Goal: Task Accomplishment & Management: Complete application form

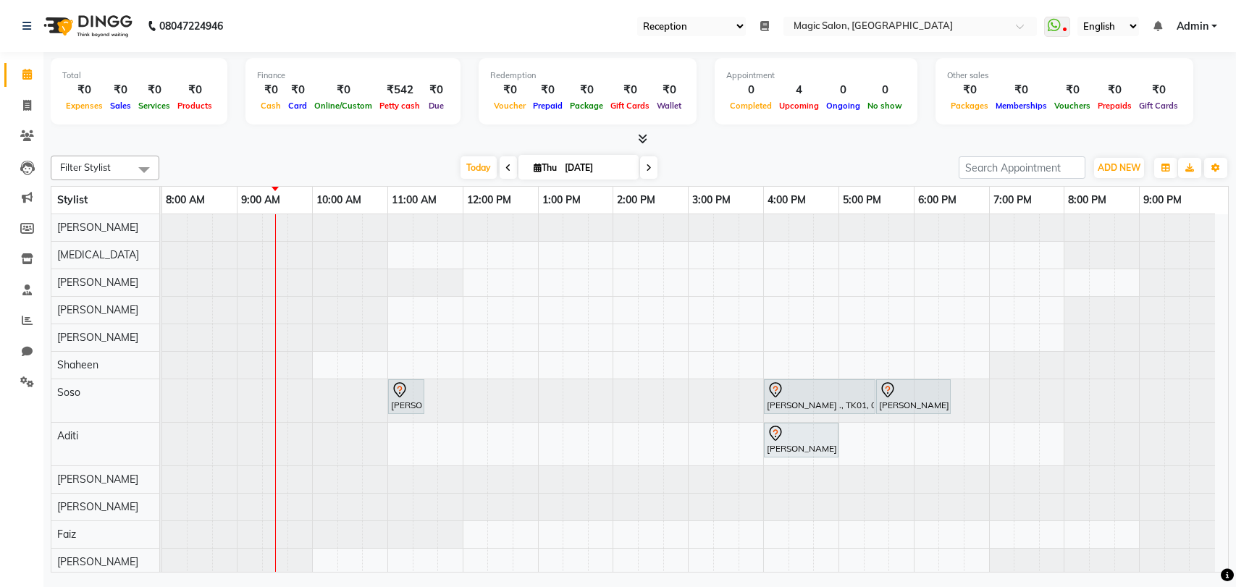
select select "56"
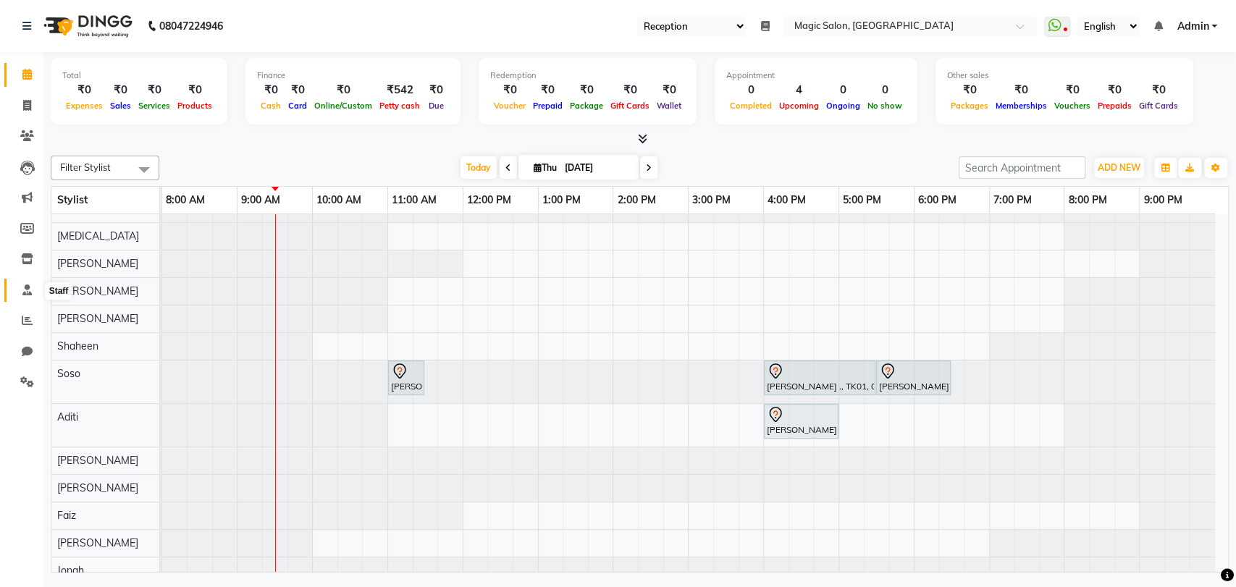
click at [17, 286] on span at bounding box center [26, 290] width 25 height 17
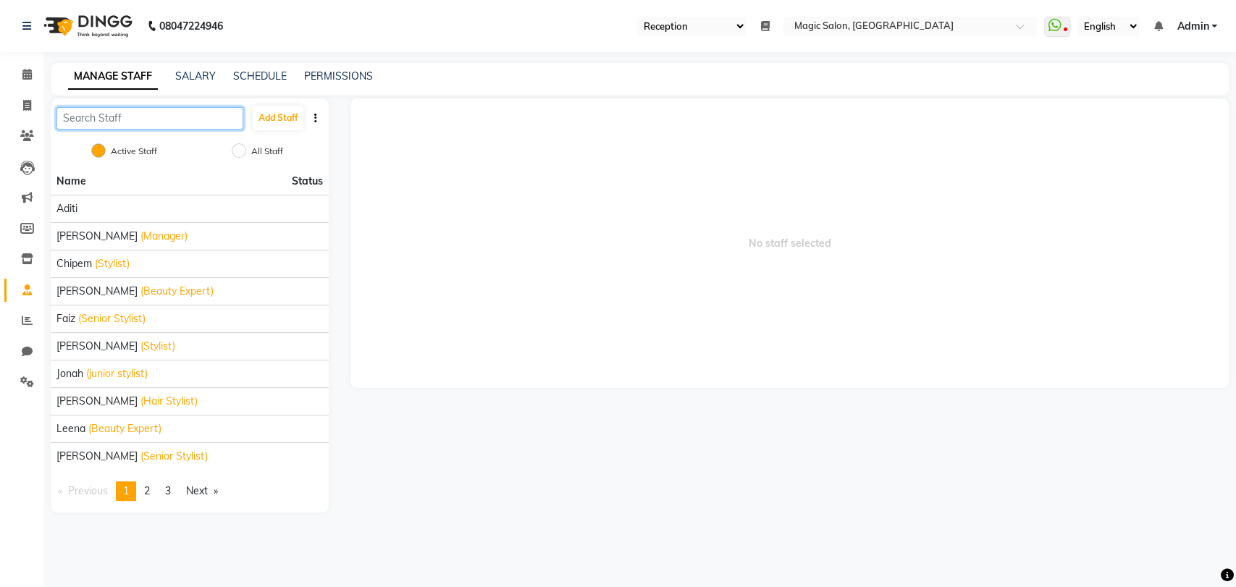
click at [125, 117] on input "text" at bounding box center [149, 118] width 187 height 22
click at [150, 494] on span "2" at bounding box center [147, 490] width 6 height 13
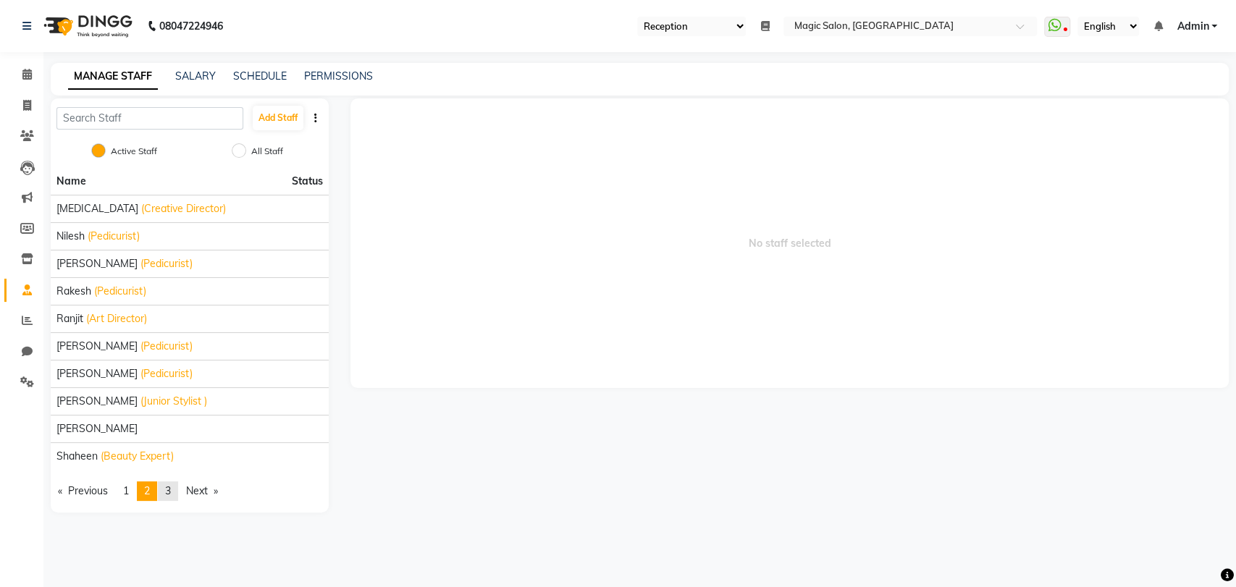
click at [171, 494] on span "3" at bounding box center [168, 490] width 6 height 13
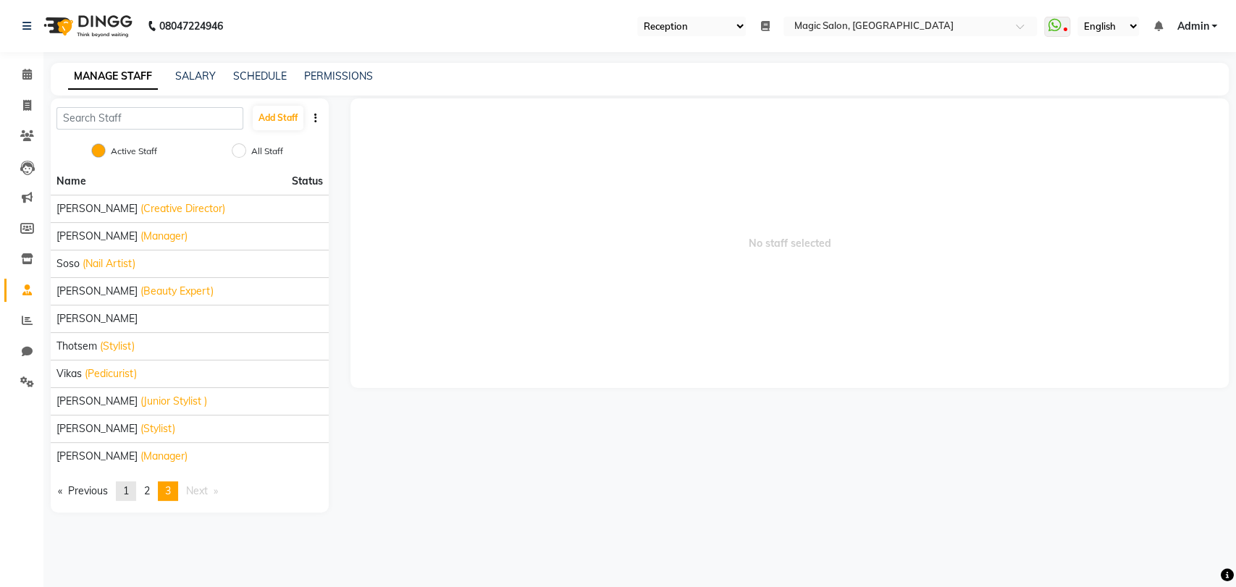
click at [128, 489] on span "1" at bounding box center [126, 490] width 6 height 13
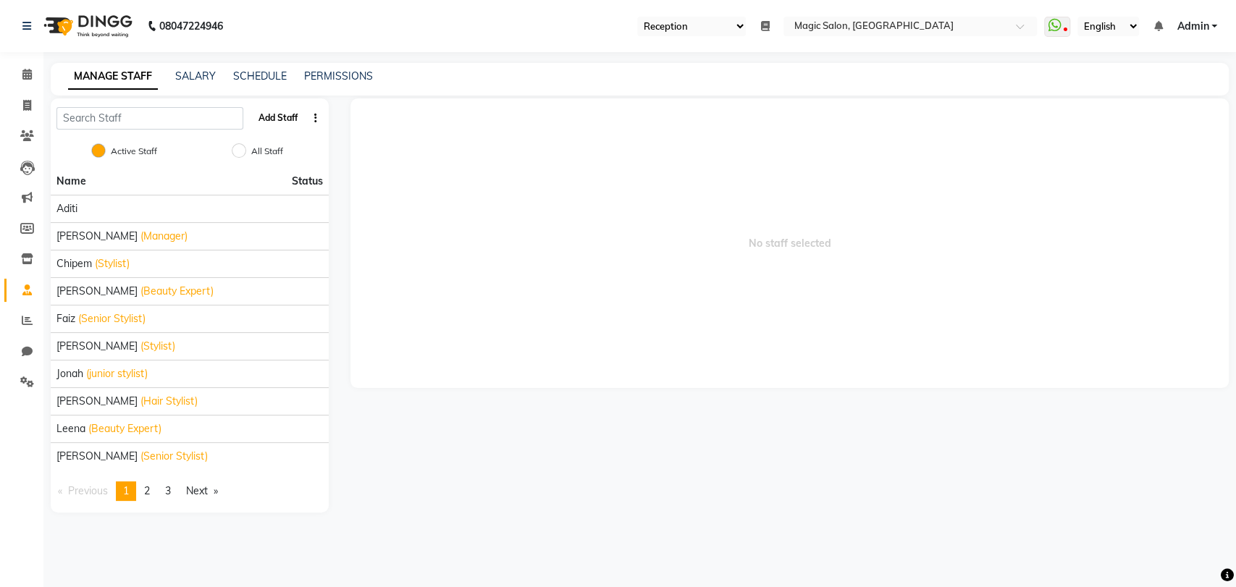
click at [279, 116] on button "Add Staff" at bounding box center [278, 118] width 51 height 25
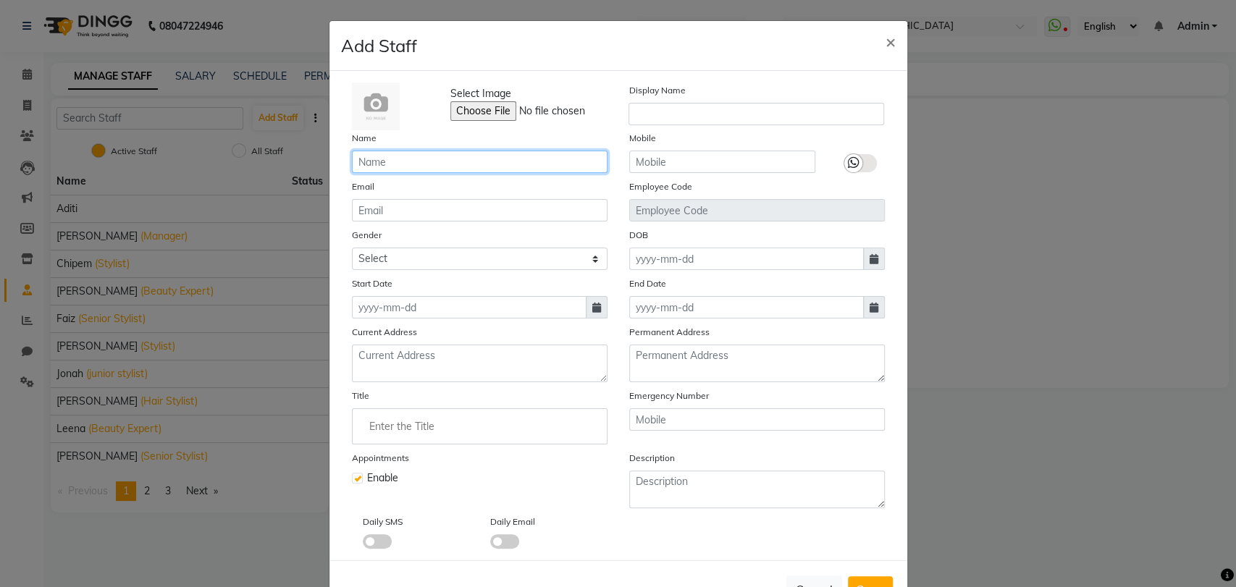
click at [431, 164] on input "text" at bounding box center [480, 162] width 256 height 22
type input "Soso"
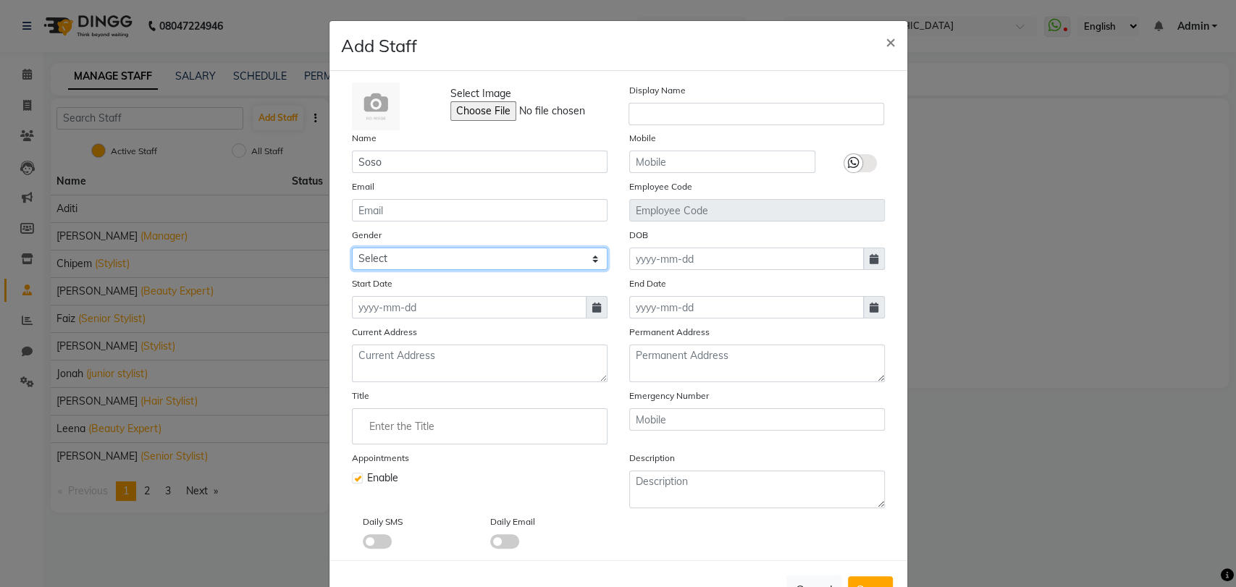
click at [407, 263] on select "Select [DEMOGRAPHIC_DATA] [DEMOGRAPHIC_DATA] Other Prefer Not To Say" at bounding box center [480, 259] width 256 height 22
select select "[DEMOGRAPHIC_DATA]"
click at [352, 248] on select "Select [DEMOGRAPHIC_DATA] [DEMOGRAPHIC_DATA] Other Prefer Not To Say" at bounding box center [480, 259] width 256 height 22
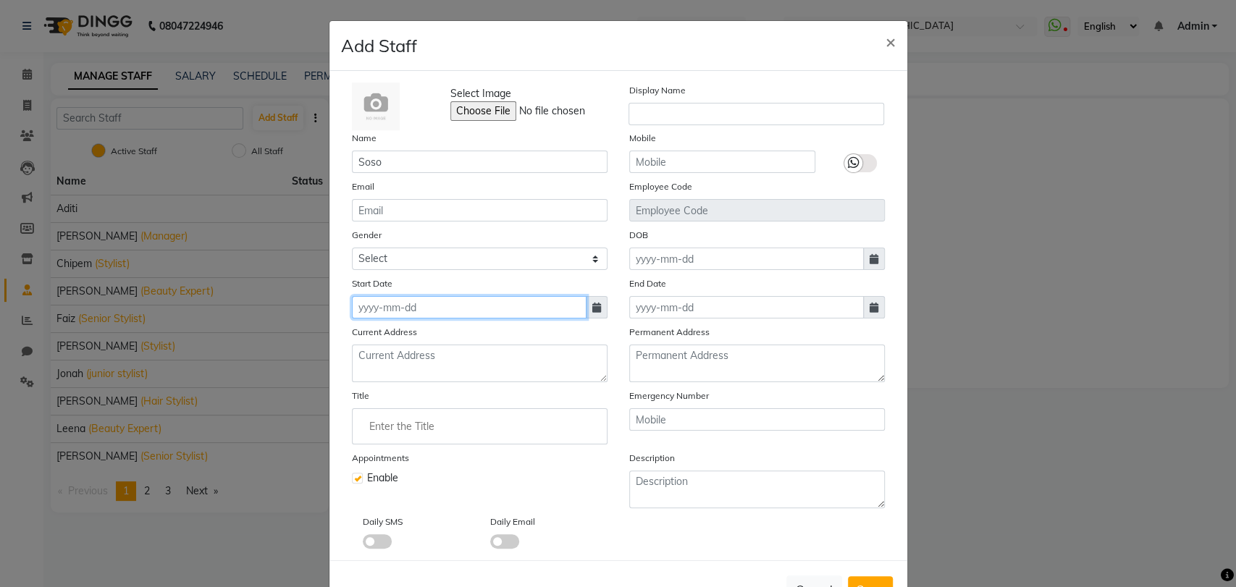
click at [387, 310] on input at bounding box center [469, 307] width 235 height 22
select select "9"
select select "2025"
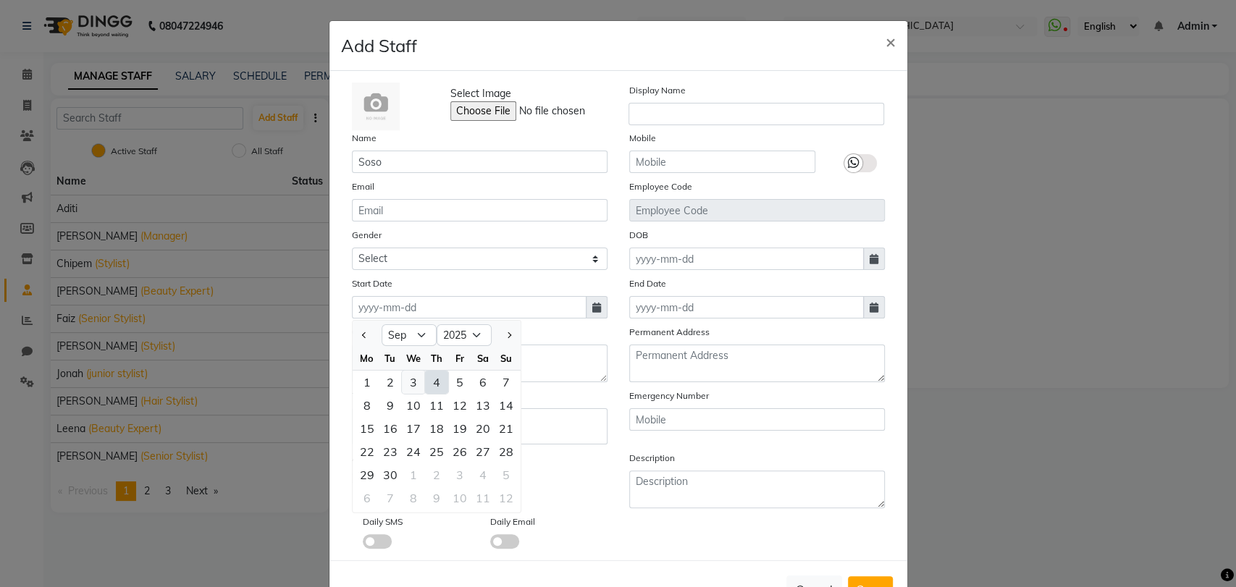
click at [410, 379] on div "3" at bounding box center [413, 382] width 23 height 23
type input "[DATE]"
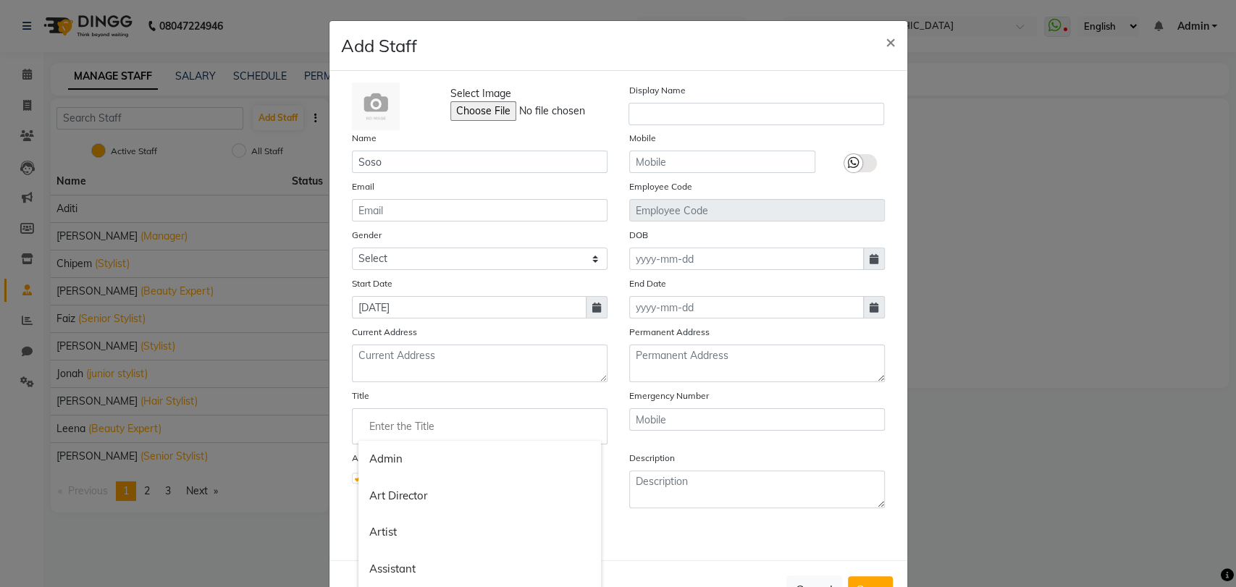
click at [398, 434] on input "Enter the Title" at bounding box center [479, 426] width 243 height 29
type input "Nail Artist"
click at [848, 576] on button "Save" at bounding box center [870, 589] width 45 height 26
select select
checkbox input "false"
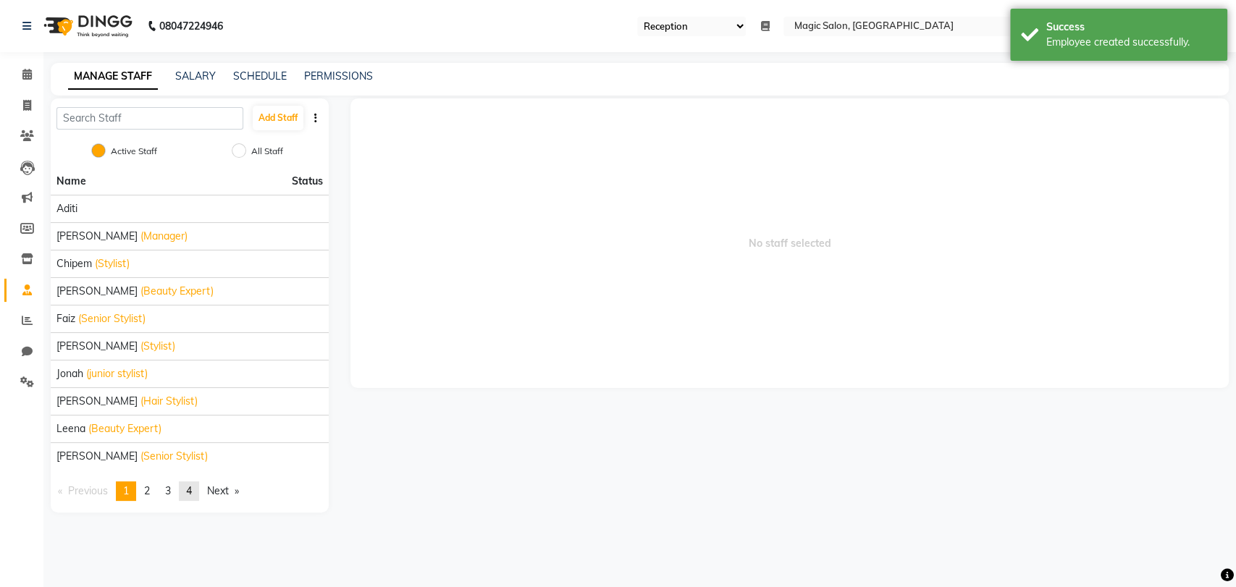
click at [188, 488] on link "page 4" at bounding box center [189, 491] width 20 height 20
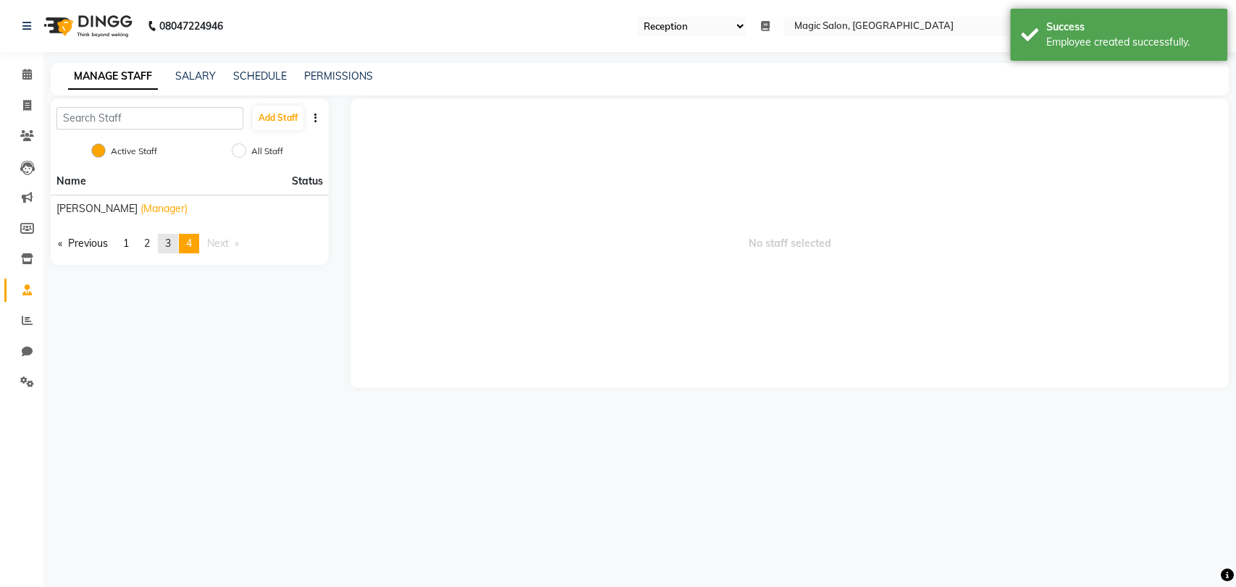
click at [170, 245] on span "3" at bounding box center [168, 243] width 6 height 13
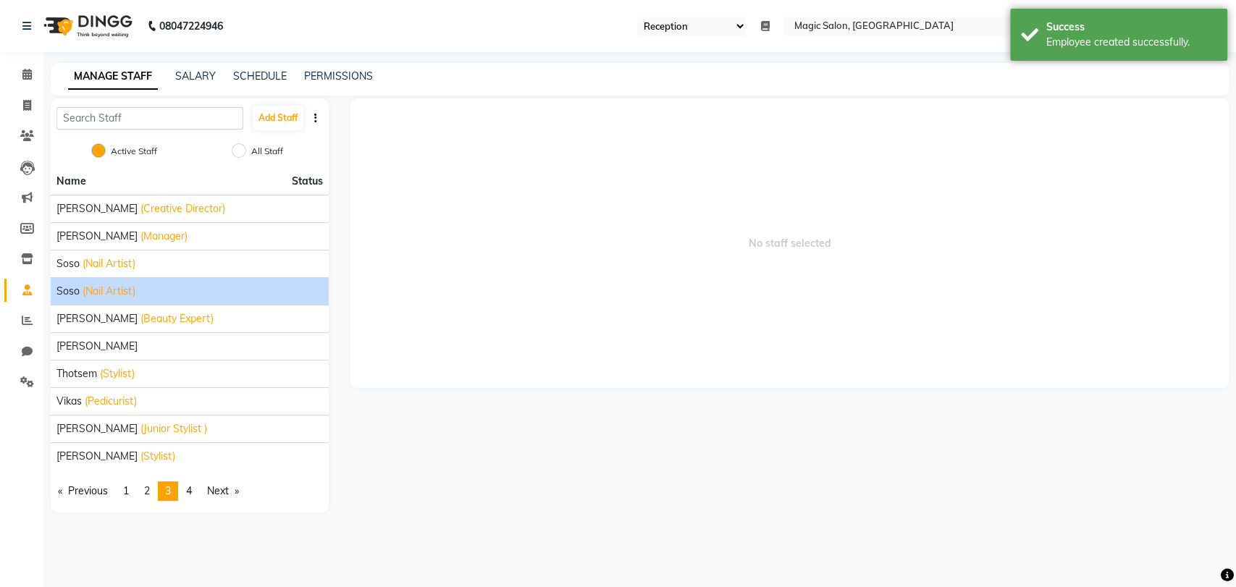
click at [67, 296] on span "Soso" at bounding box center [67, 291] width 23 height 15
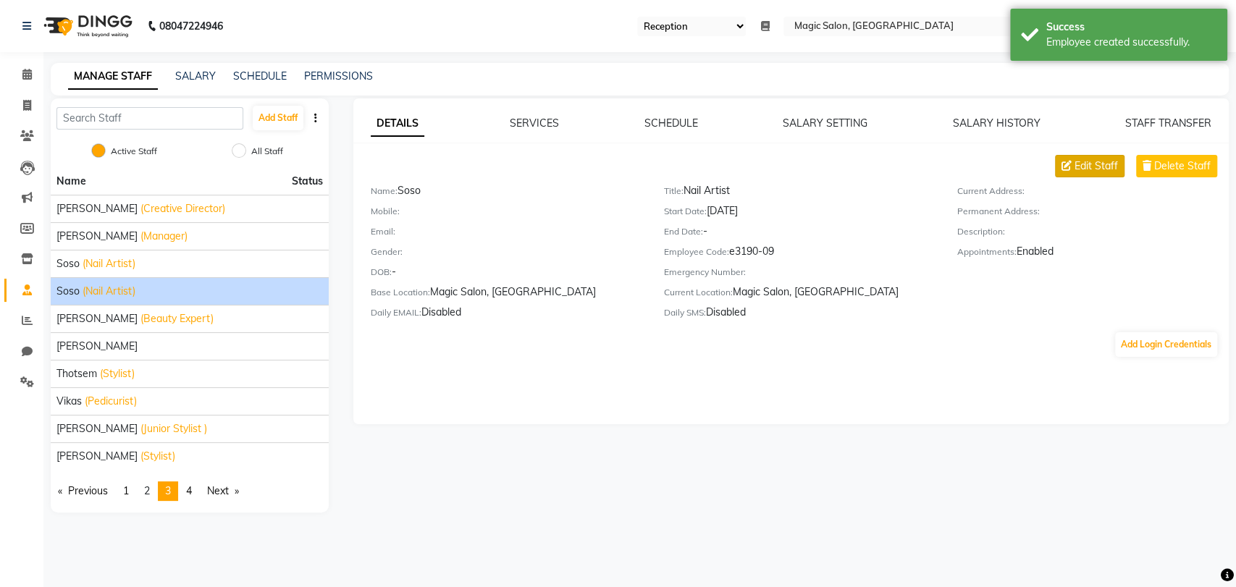
click at [1105, 165] on span "Edit Staff" at bounding box center [1095, 166] width 43 height 15
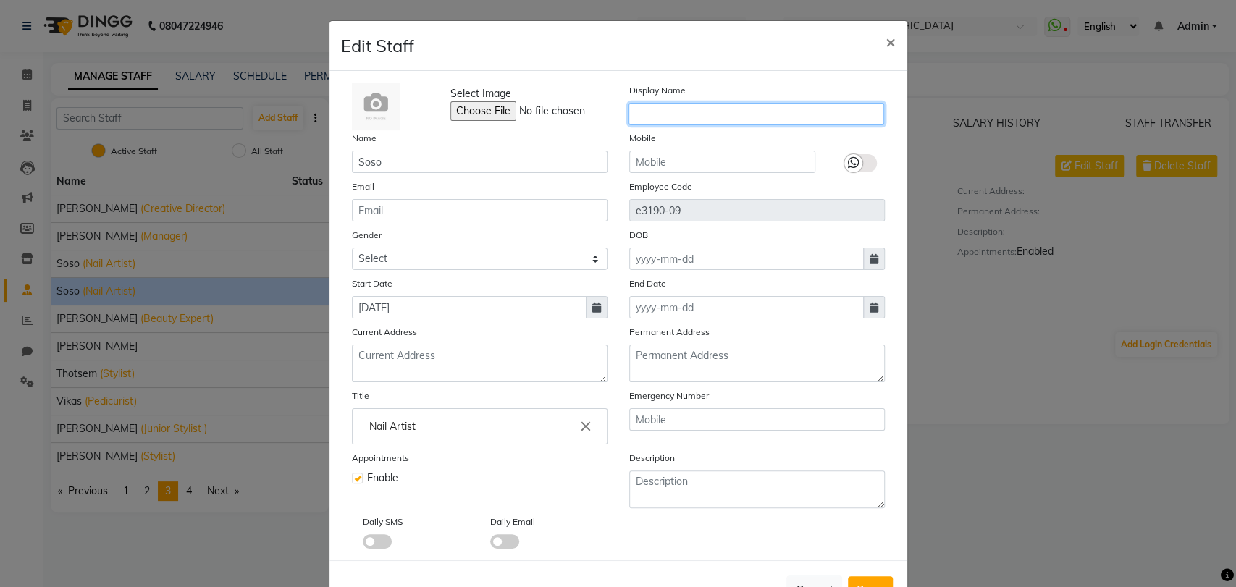
click at [674, 114] on input "text" at bounding box center [756, 114] width 256 height 22
click at [672, 117] on input "text" at bounding box center [756, 114] width 256 height 22
type input "[PERSON_NAME]"
click at [885, 33] on span "×" at bounding box center [890, 41] width 10 height 22
checkbox input "false"
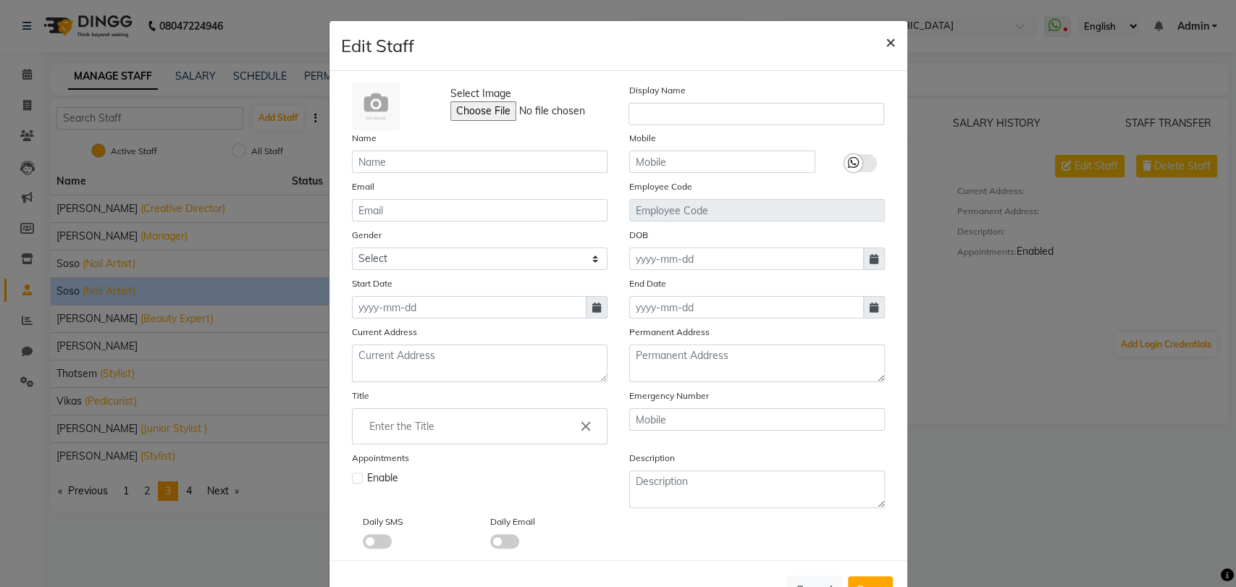
click at [885, 33] on span "×" at bounding box center [890, 41] width 10 height 22
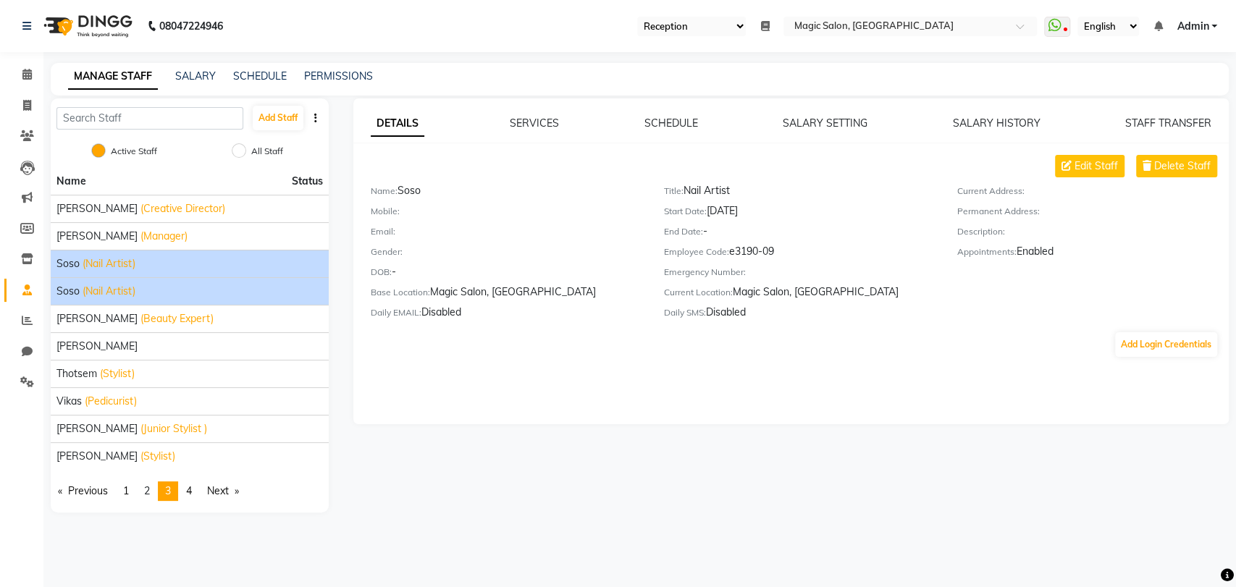
click at [112, 264] on span "(Nail Artist)" at bounding box center [109, 263] width 53 height 15
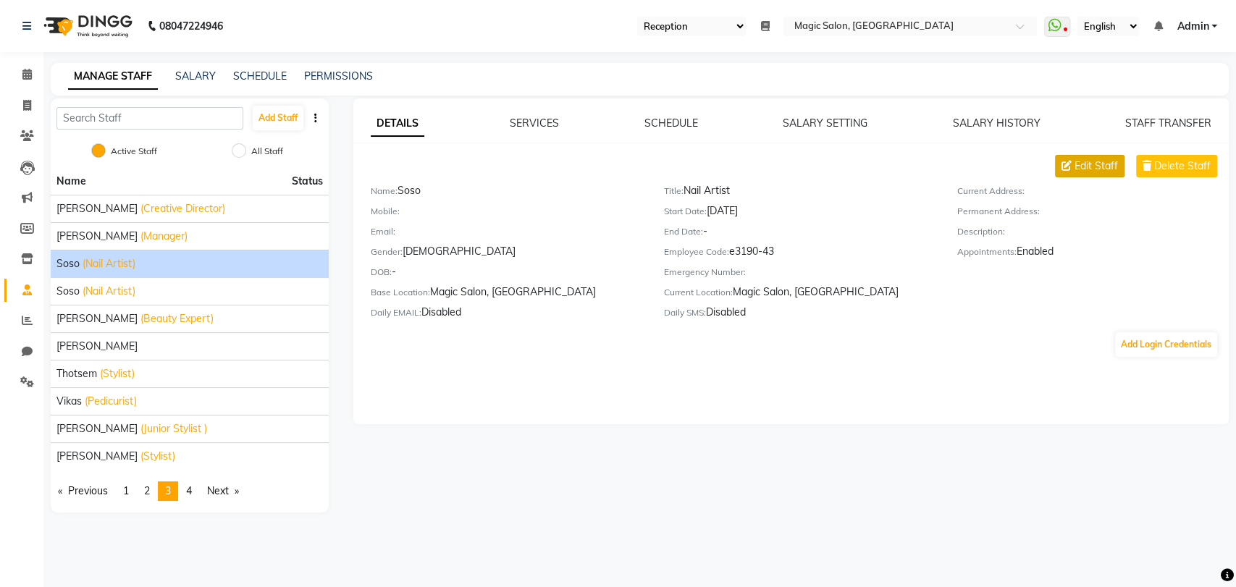
click at [1095, 164] on span "Edit Staff" at bounding box center [1095, 166] width 43 height 15
select select "[DEMOGRAPHIC_DATA]"
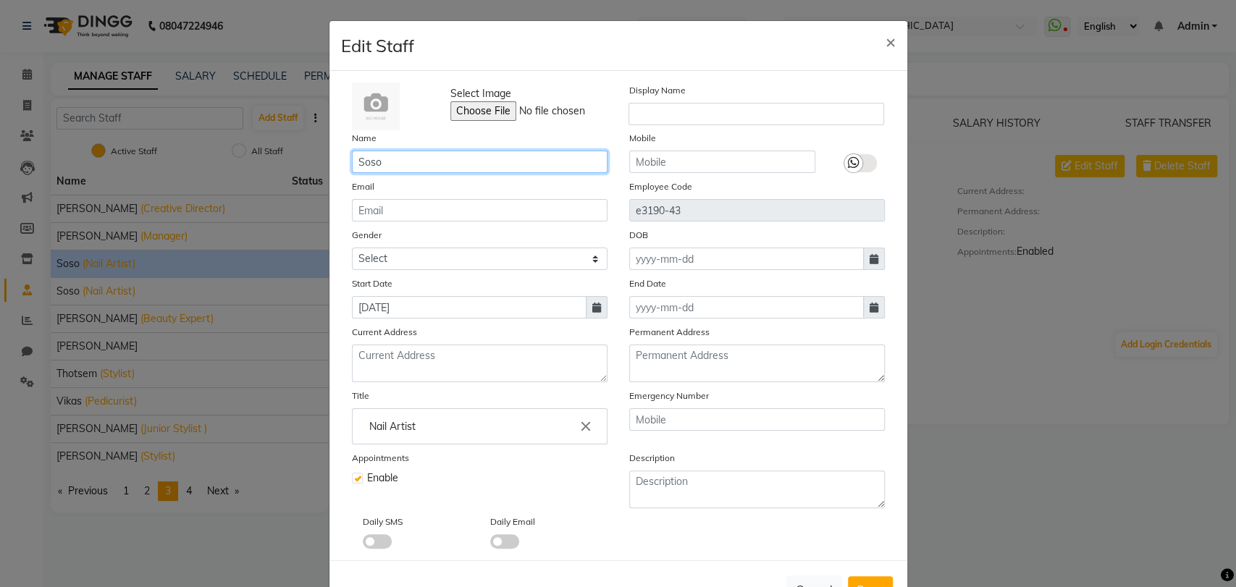
click at [392, 160] on input "Soso" at bounding box center [480, 162] width 256 height 22
type input "[PERSON_NAME]"
click at [376, 542] on span at bounding box center [377, 541] width 29 height 14
click at [363, 544] on input "checkbox" at bounding box center [363, 544] width 0 height 0
click at [508, 534] on span at bounding box center [504, 541] width 29 height 14
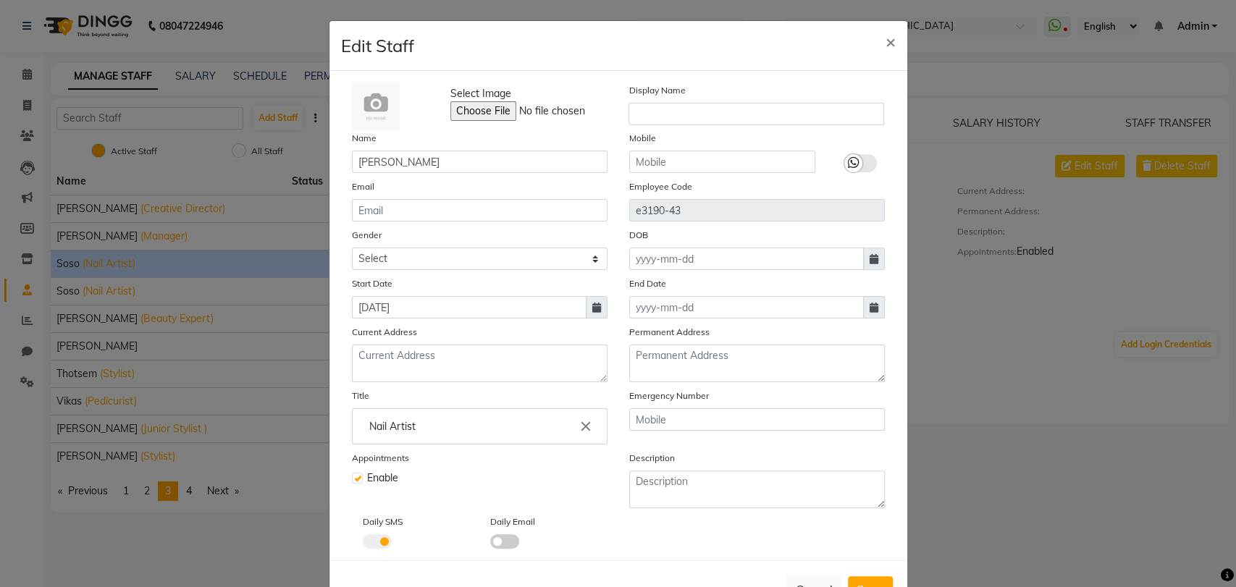
click at [490, 544] on input "checkbox" at bounding box center [490, 544] width 0 height 0
click at [508, 534] on span at bounding box center [504, 541] width 29 height 14
click at [490, 544] on input "checkbox" at bounding box center [490, 544] width 0 height 0
click at [508, 538] on span at bounding box center [504, 541] width 29 height 14
click at [490, 544] on input "checkbox" at bounding box center [490, 544] width 0 height 0
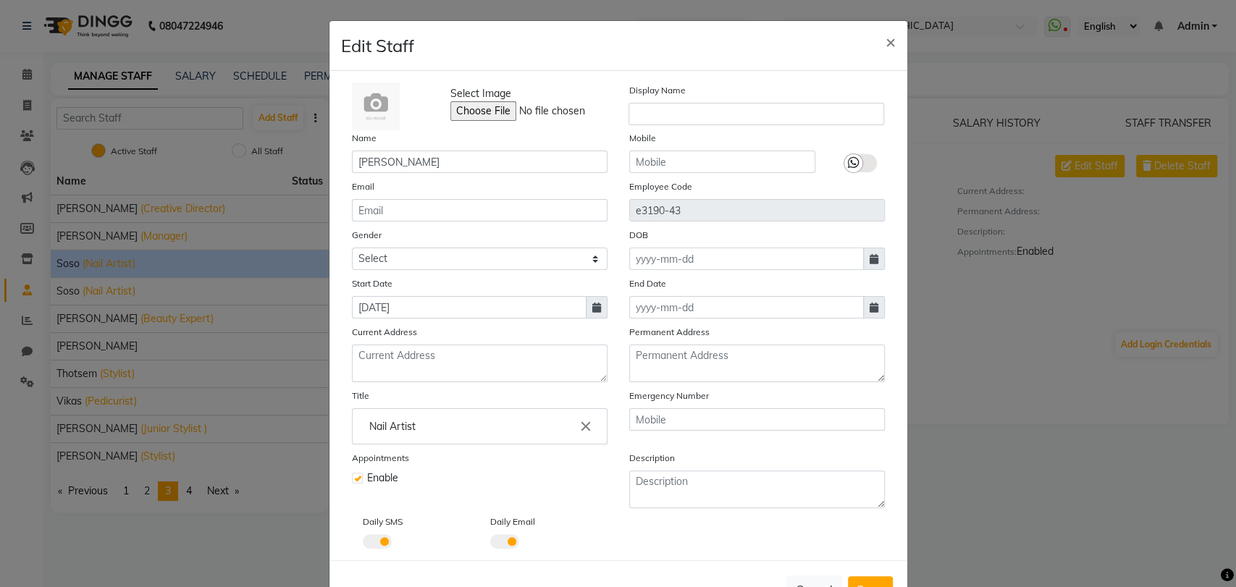
click at [508, 538] on span at bounding box center [504, 541] width 29 height 14
click at [490, 544] on input "checkbox" at bounding box center [490, 544] width 0 height 0
click at [508, 538] on span at bounding box center [504, 541] width 29 height 14
click at [490, 544] on input "checkbox" at bounding box center [490, 544] width 0 height 0
click at [678, 117] on input "text" at bounding box center [756, 114] width 256 height 22
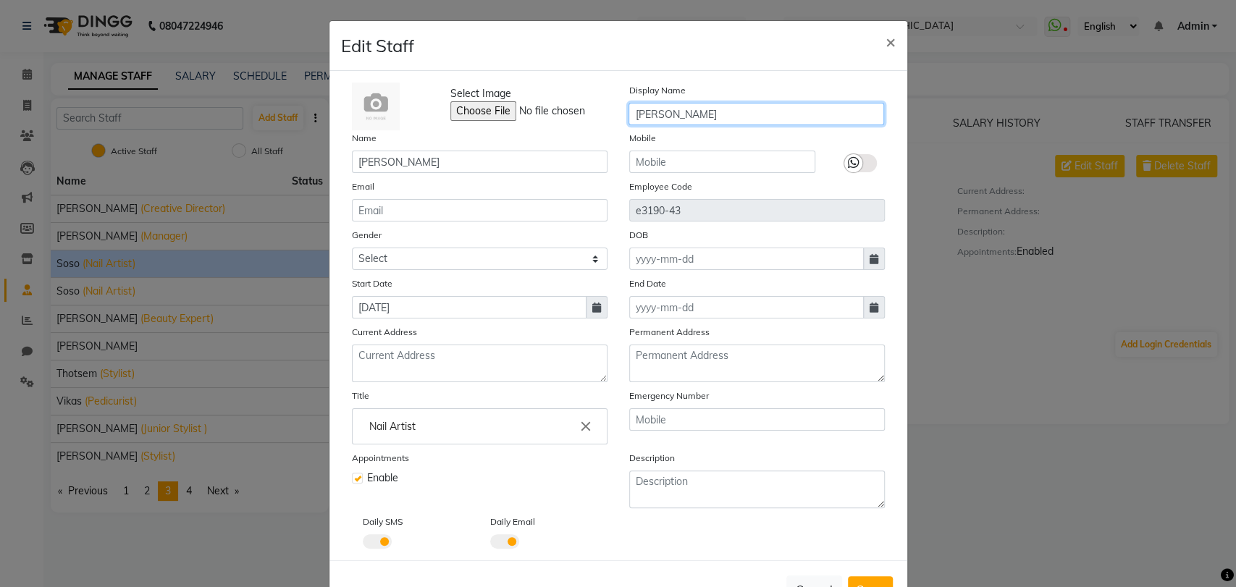
scroll to position [49, 0]
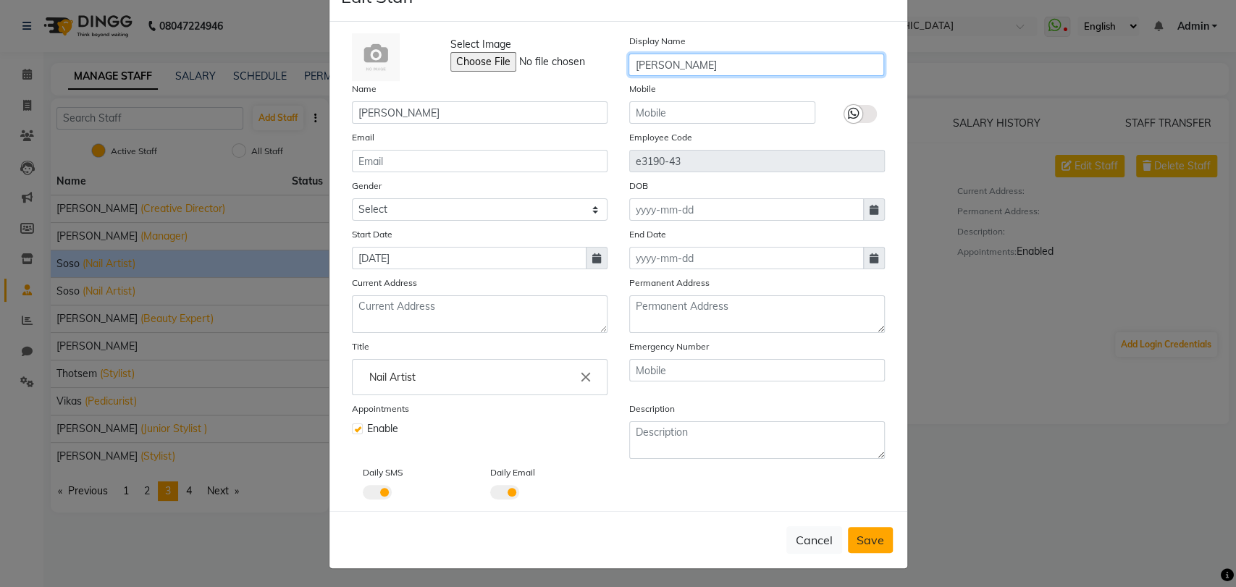
type input "[PERSON_NAME]"
click at [880, 536] on button "Save" at bounding box center [870, 540] width 45 height 26
select select
checkbox input "false"
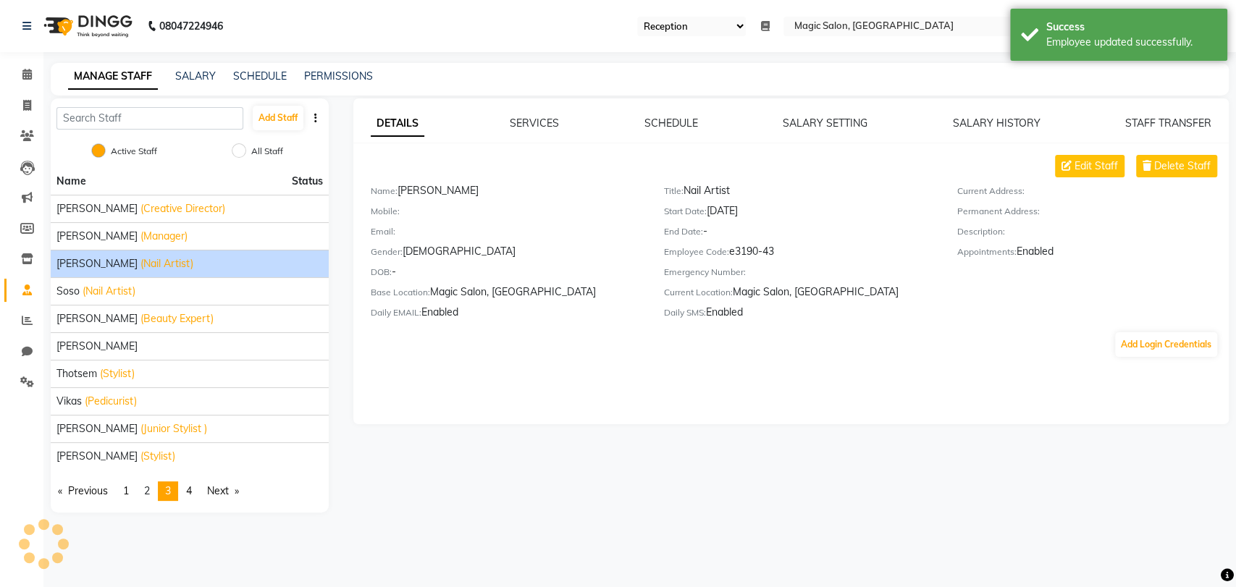
click at [68, 262] on span "[PERSON_NAME]" at bounding box center [96, 263] width 81 height 15
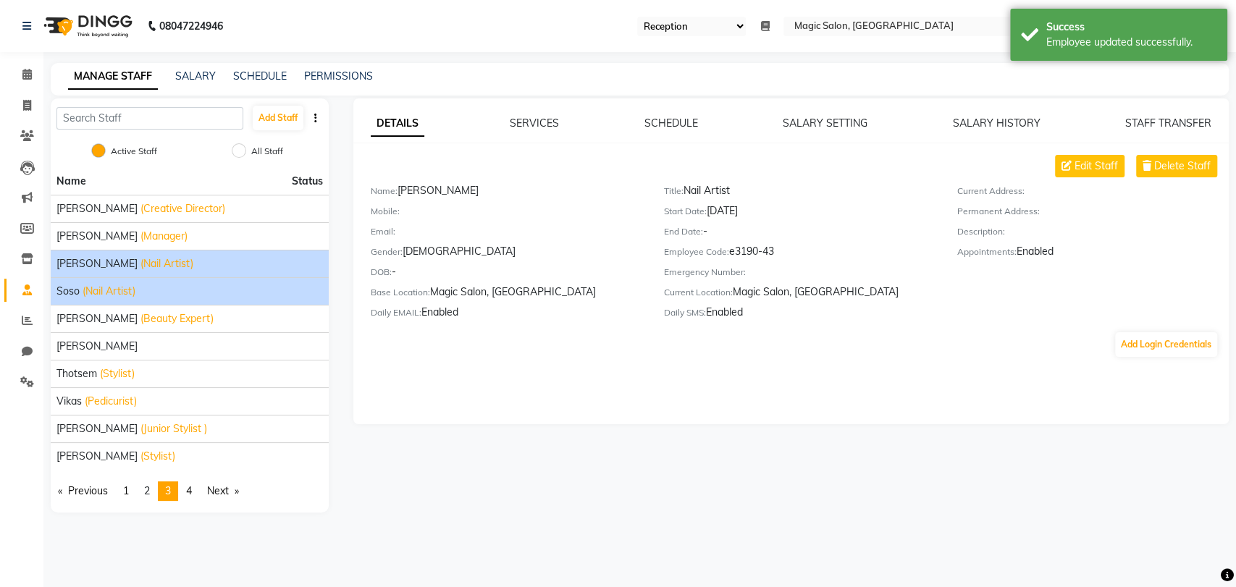
click at [70, 287] on span "Soso" at bounding box center [67, 291] width 23 height 15
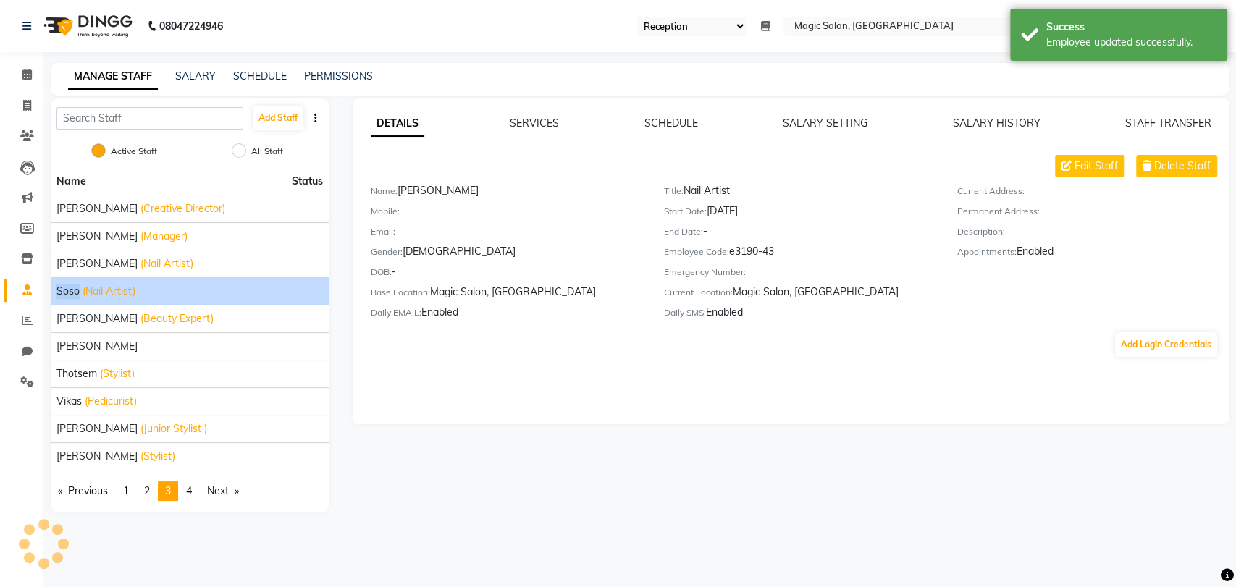
click at [70, 287] on span "Soso" at bounding box center [67, 291] width 23 height 15
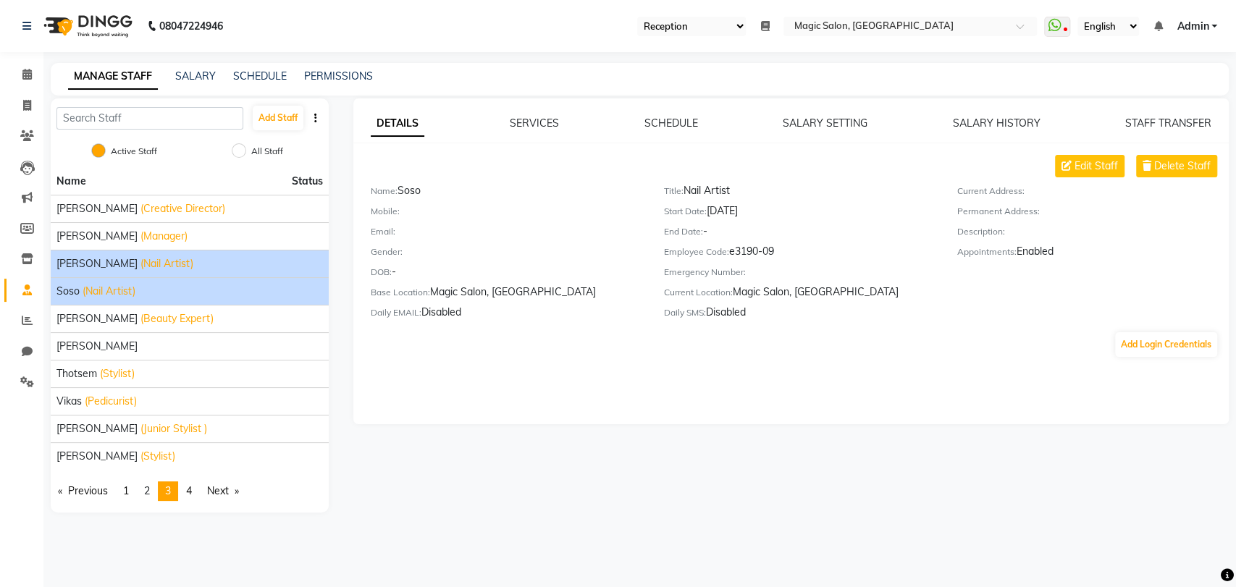
click at [76, 267] on span "[PERSON_NAME]" at bounding box center [96, 263] width 81 height 15
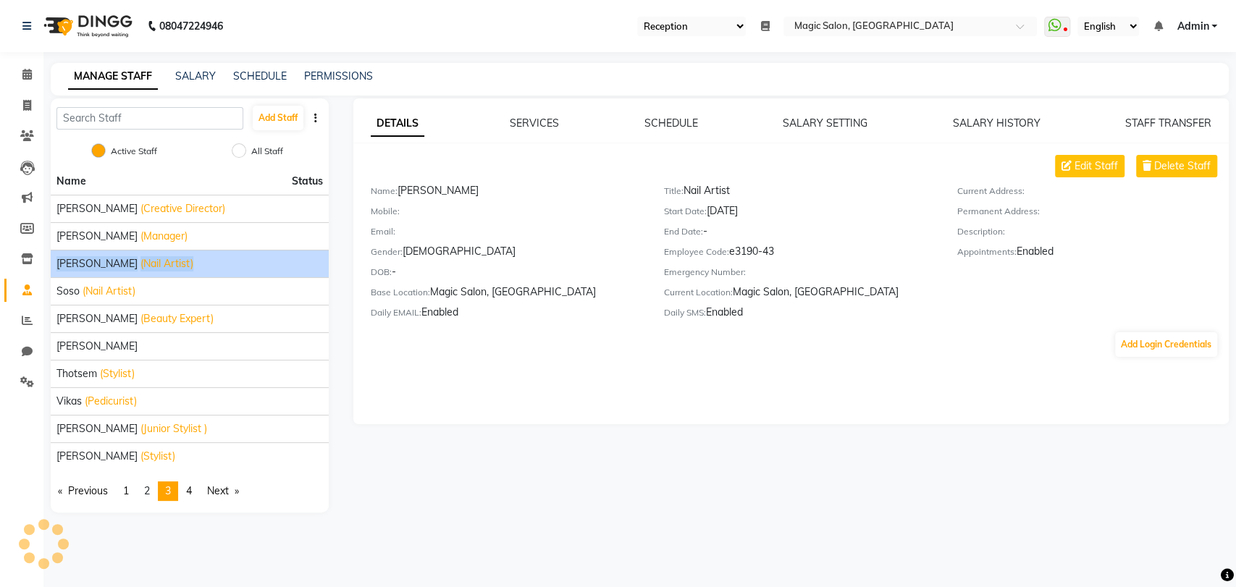
click at [76, 268] on span "[PERSON_NAME]" at bounding box center [96, 263] width 81 height 15
click at [150, 487] on span "2" at bounding box center [147, 490] width 6 height 13
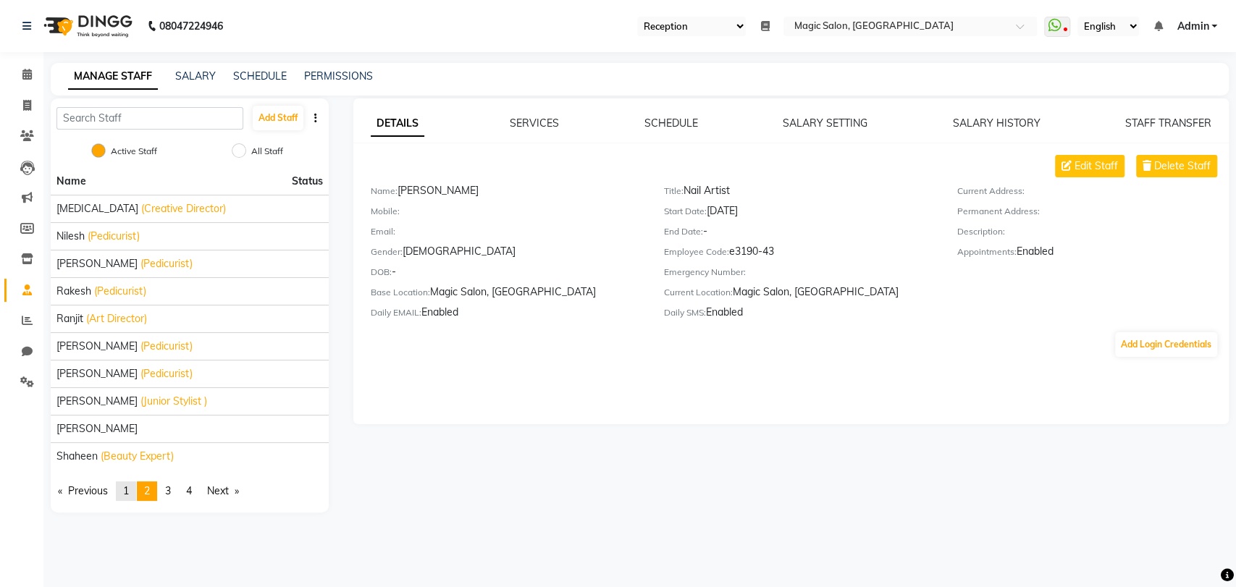
click at [135, 490] on link "page 1" at bounding box center [126, 491] width 20 height 20
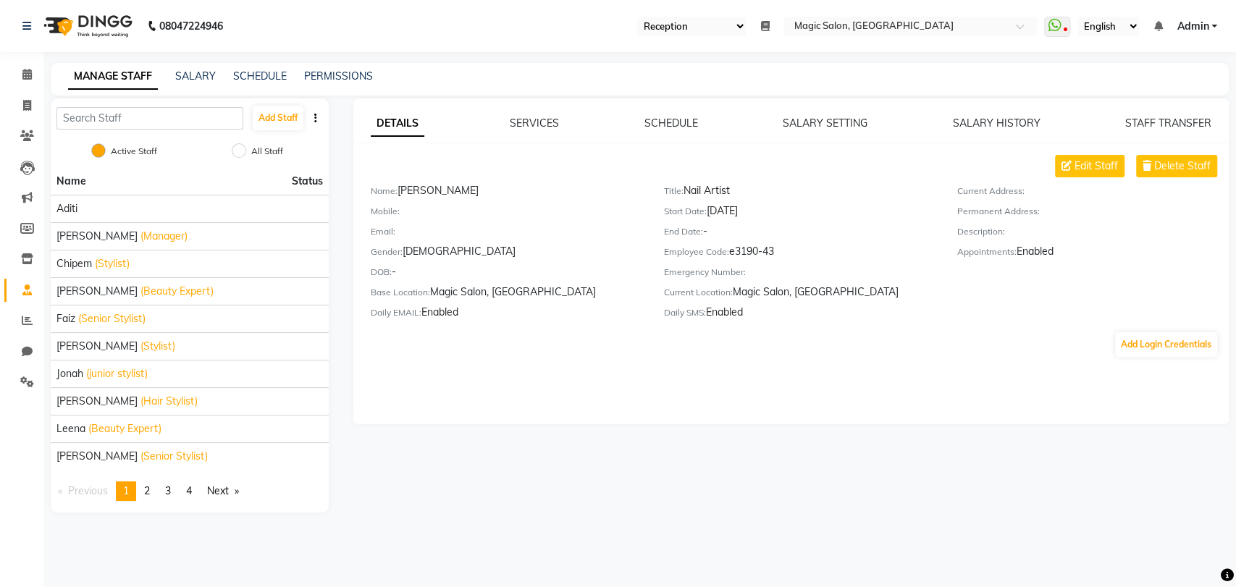
click at [135, 490] on li "You're on page 1" at bounding box center [126, 491] width 20 height 20
click at [96, 290] on span "[PERSON_NAME]" at bounding box center [96, 291] width 81 height 15
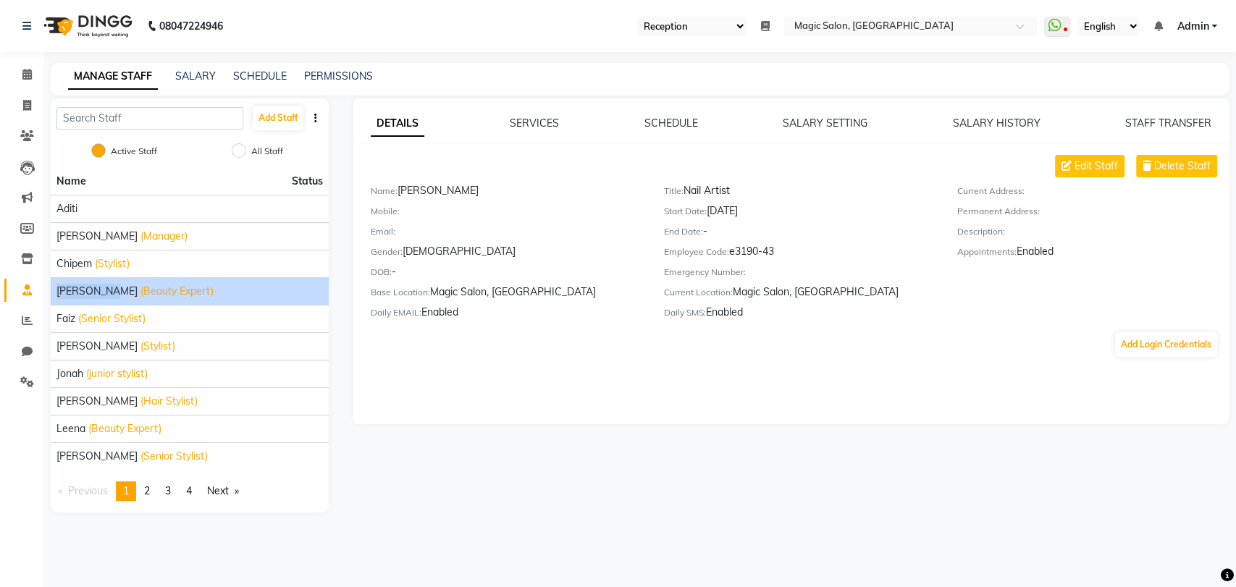
click at [96, 290] on span "[PERSON_NAME]" at bounding box center [96, 291] width 81 height 15
click at [1113, 167] on span "Edit Staff" at bounding box center [1095, 166] width 43 height 15
select select "[DEMOGRAPHIC_DATA]"
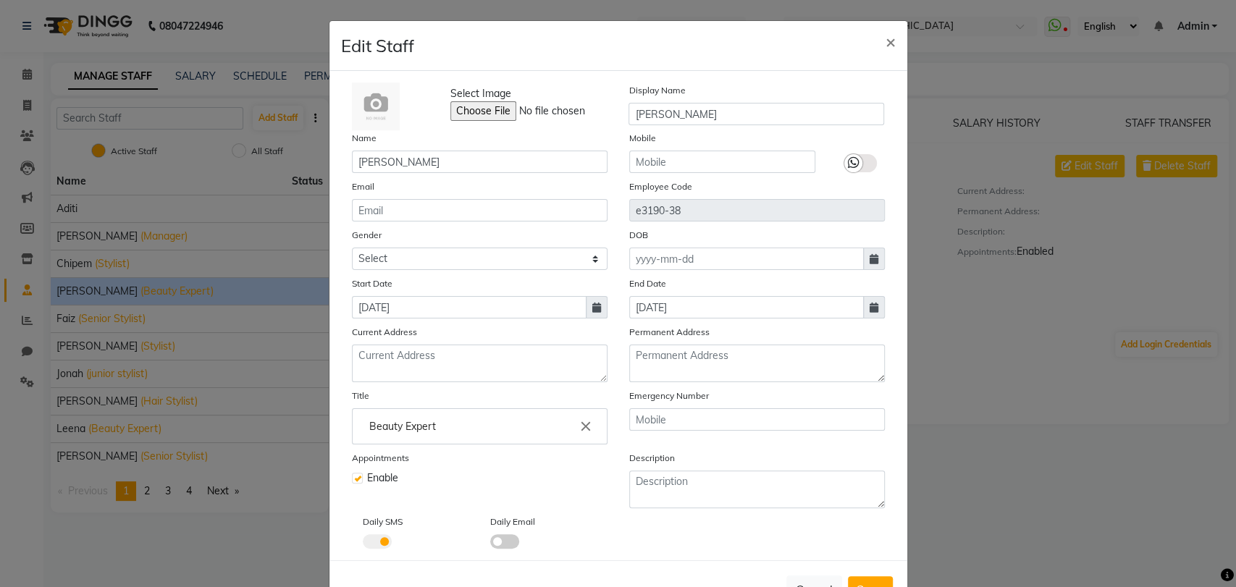
click at [352, 480] on label at bounding box center [357, 478] width 11 height 11
click at [352, 480] on input "checkbox" at bounding box center [356, 476] width 9 height 9
click at [352, 480] on label at bounding box center [357, 478] width 11 height 11
click at [352, 480] on input "checkbox" at bounding box center [356, 476] width 9 height 9
click at [352, 480] on label at bounding box center [357, 478] width 11 height 11
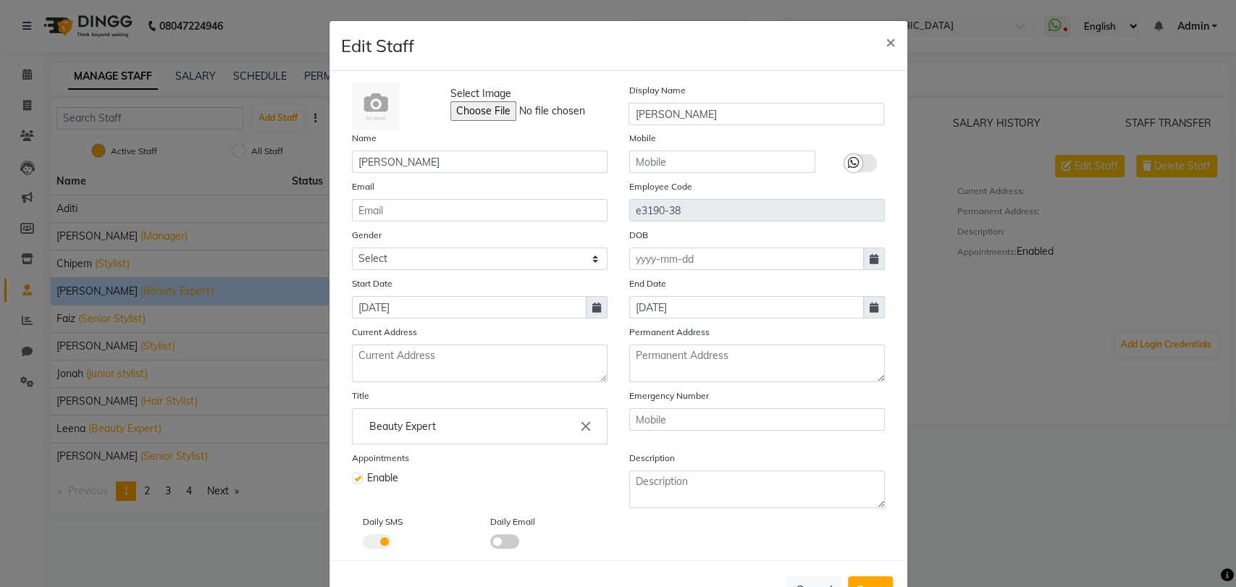
click at [352, 480] on input "checkbox" at bounding box center [356, 476] width 9 height 9
click at [352, 480] on label at bounding box center [357, 478] width 11 height 11
click at [352, 480] on input "checkbox" at bounding box center [356, 476] width 9 height 9
click at [352, 479] on label at bounding box center [357, 478] width 11 height 11
click at [352, 479] on input "checkbox" at bounding box center [356, 476] width 9 height 9
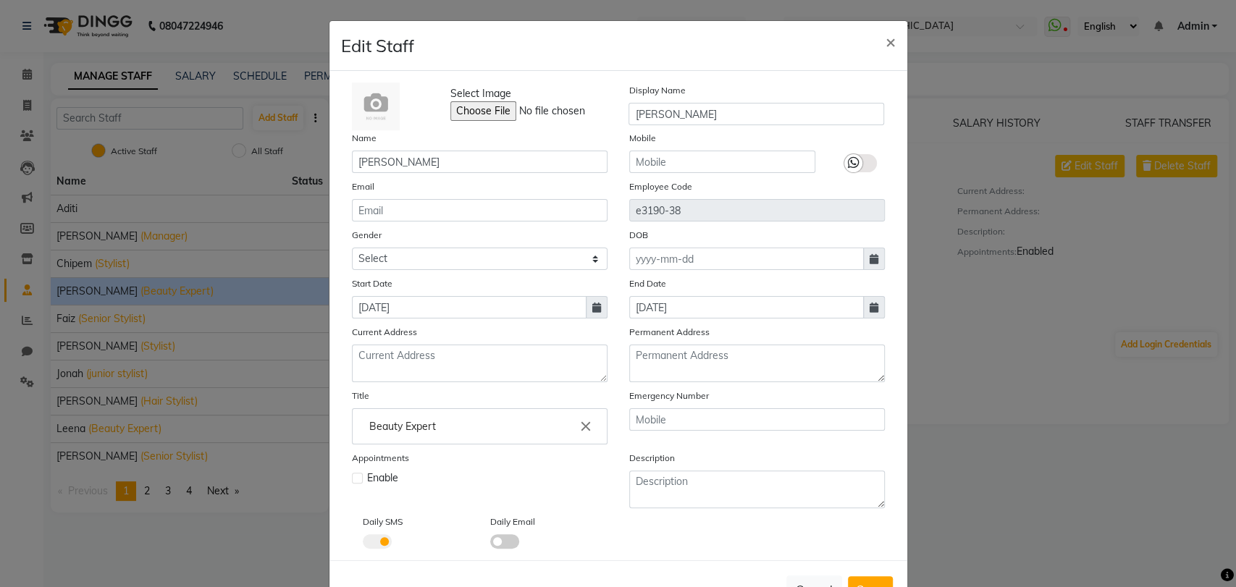
click at [352, 479] on label at bounding box center [357, 478] width 11 height 11
click at [352, 479] on input "checkbox" at bounding box center [356, 476] width 9 height 9
click at [352, 479] on label at bounding box center [357, 478] width 11 height 11
click at [352, 479] on input "checkbox" at bounding box center [356, 476] width 9 height 9
checkbox input "false"
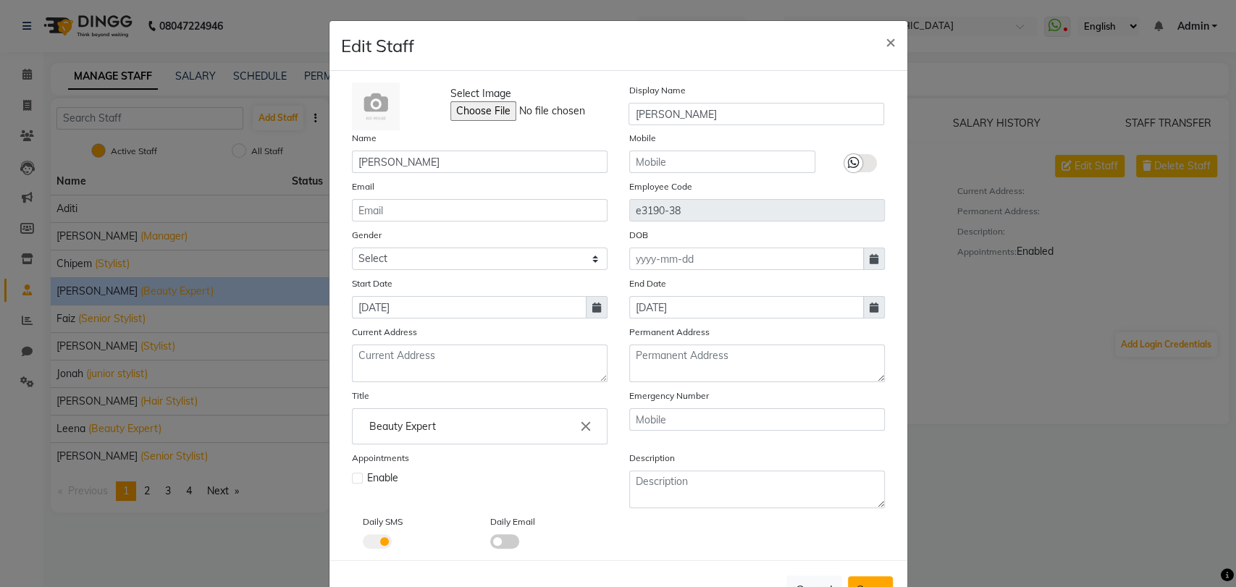
click at [858, 576] on button "Save" at bounding box center [870, 589] width 45 height 26
select select
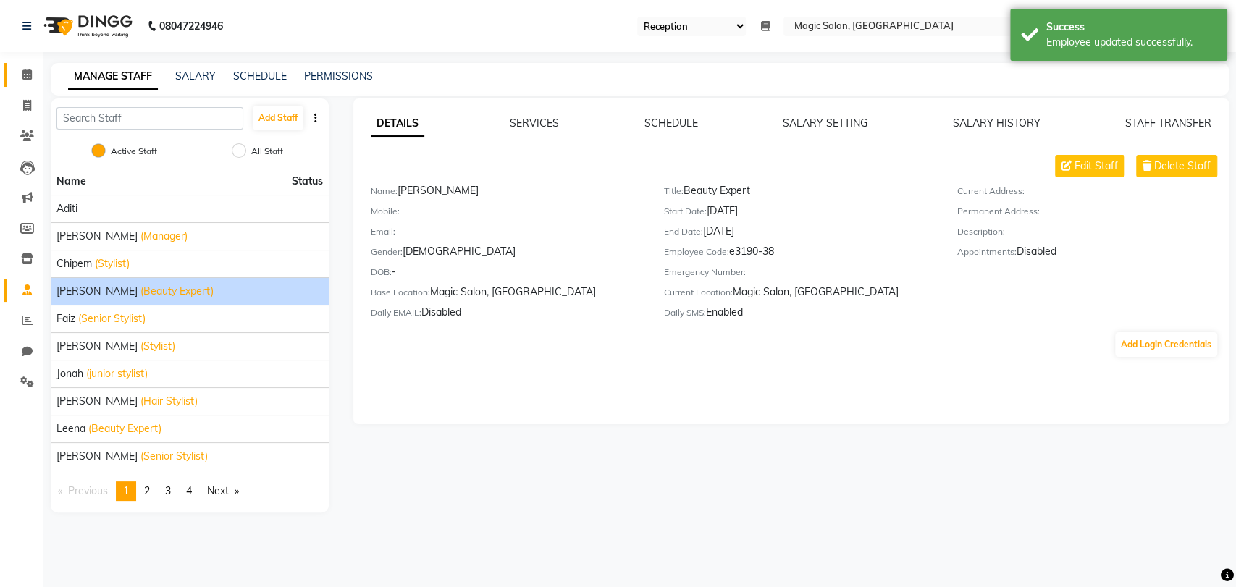
click at [32, 83] on span at bounding box center [26, 75] width 25 height 17
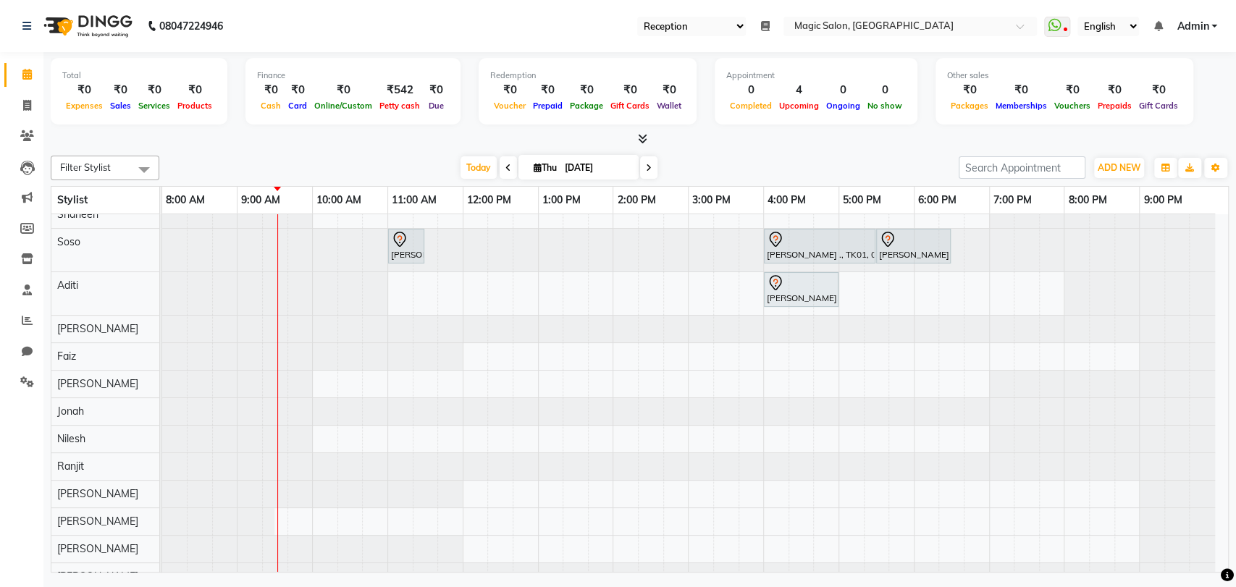
scroll to position [179, 0]
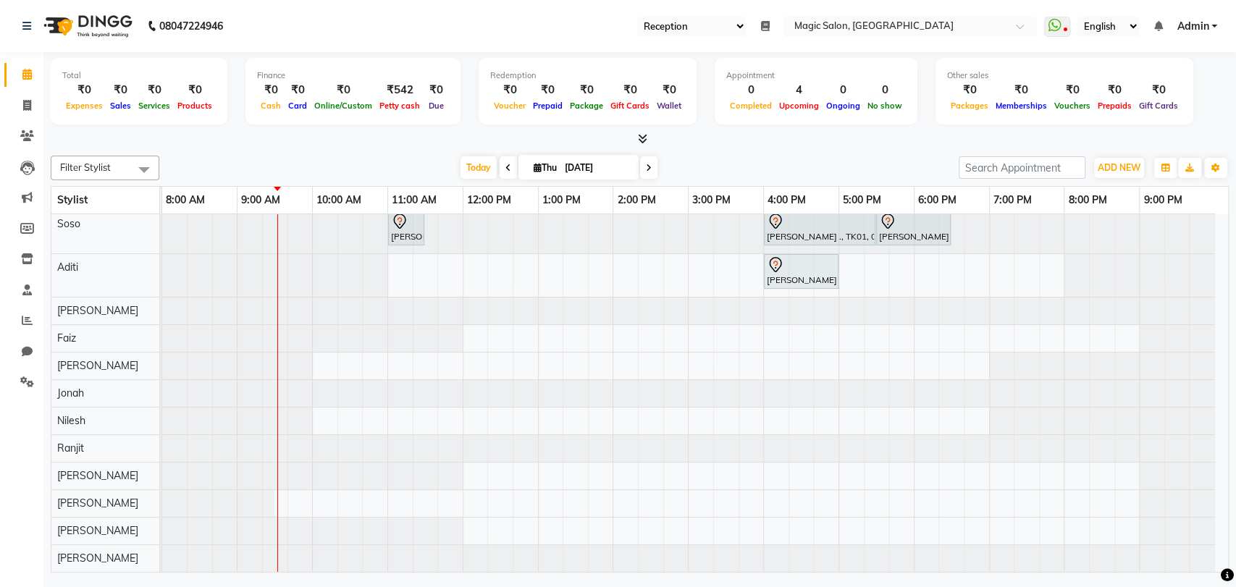
click at [1209, 435] on div at bounding box center [688, 448] width 1053 height 27
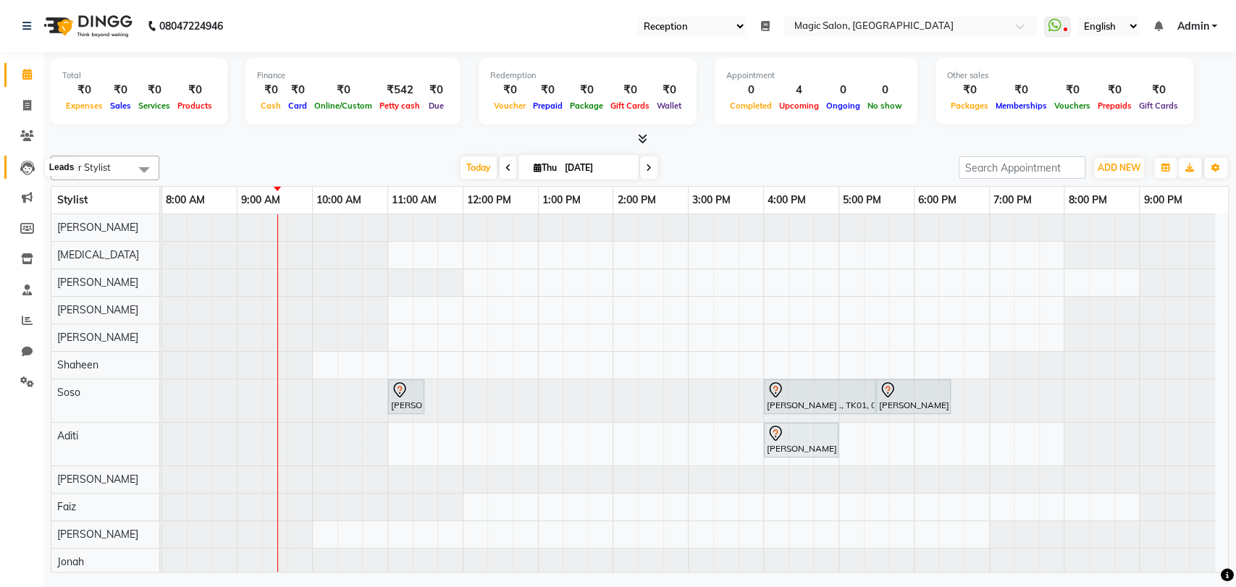
click at [28, 161] on icon at bounding box center [27, 168] width 14 height 14
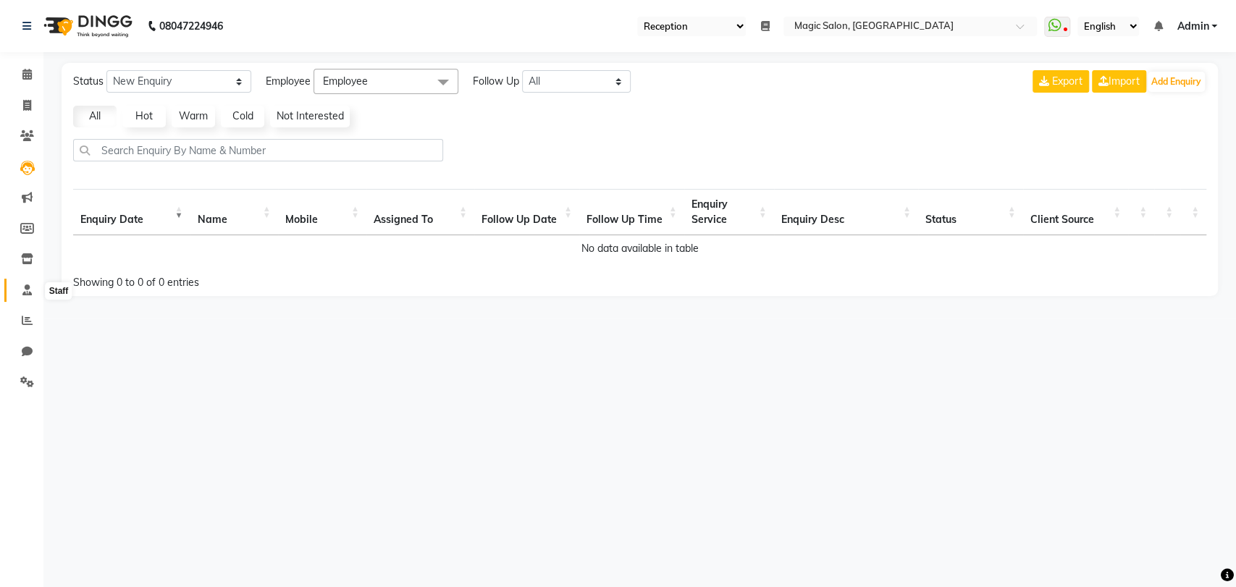
click at [23, 290] on icon at bounding box center [26, 290] width 9 height 11
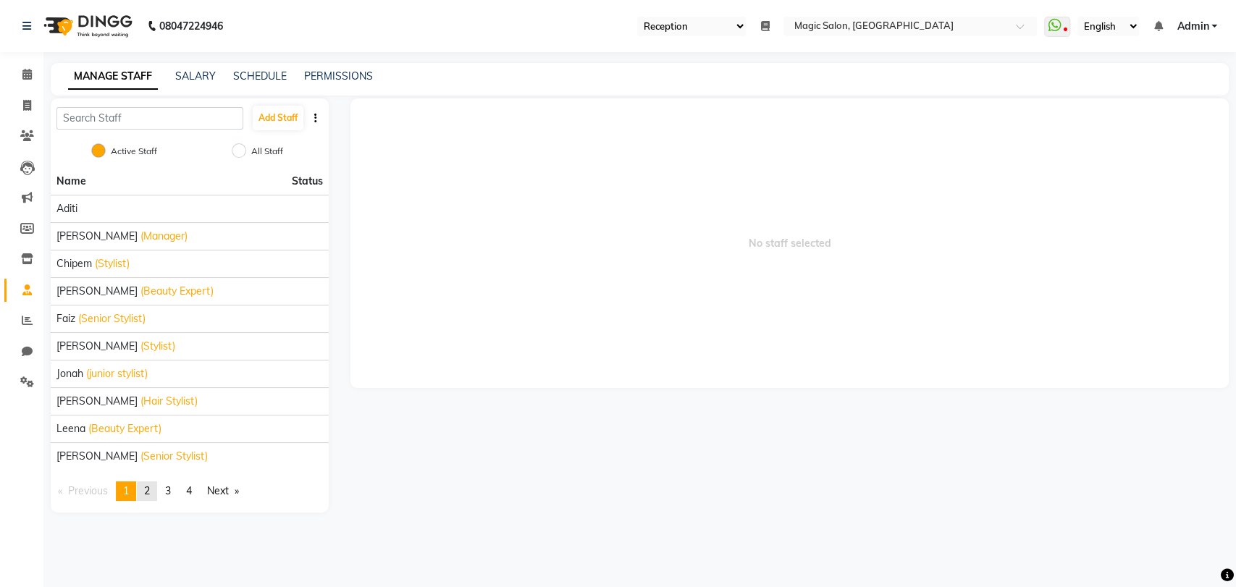
click at [150, 492] on span "2" at bounding box center [147, 490] width 6 height 13
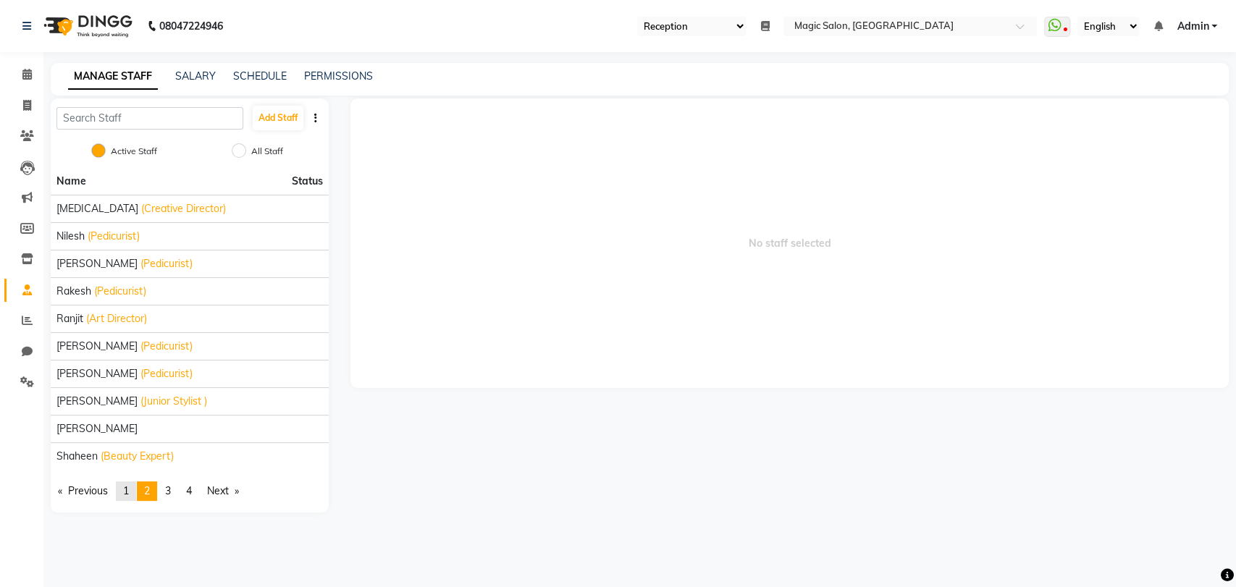
click at [134, 494] on link "page 1" at bounding box center [126, 491] width 20 height 20
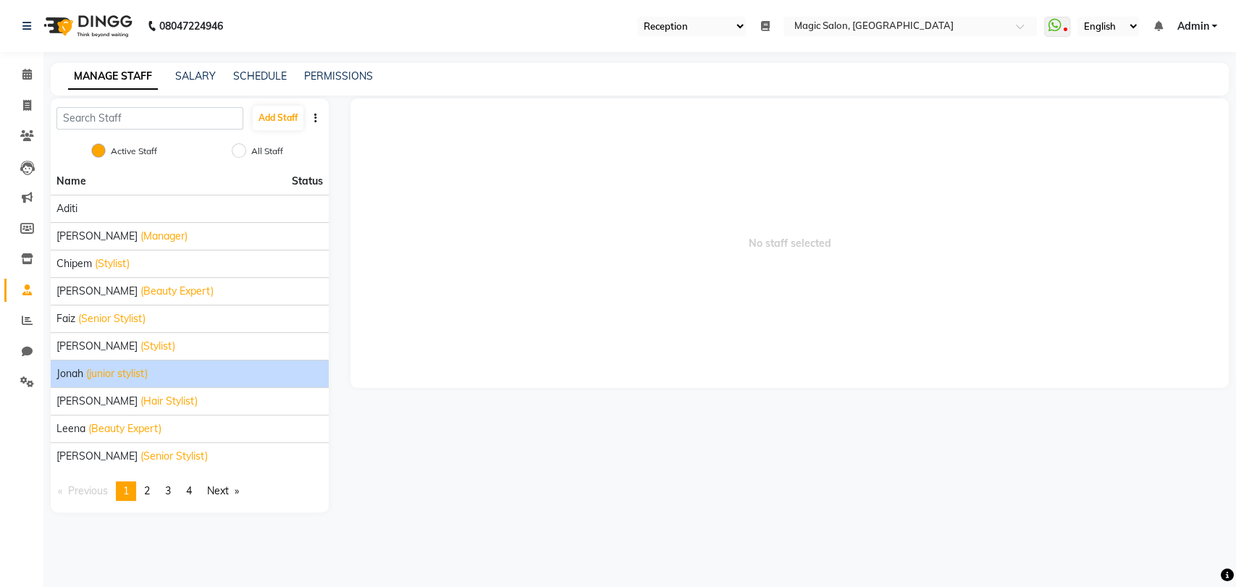
click at [76, 376] on span "Jonah" at bounding box center [69, 373] width 27 height 15
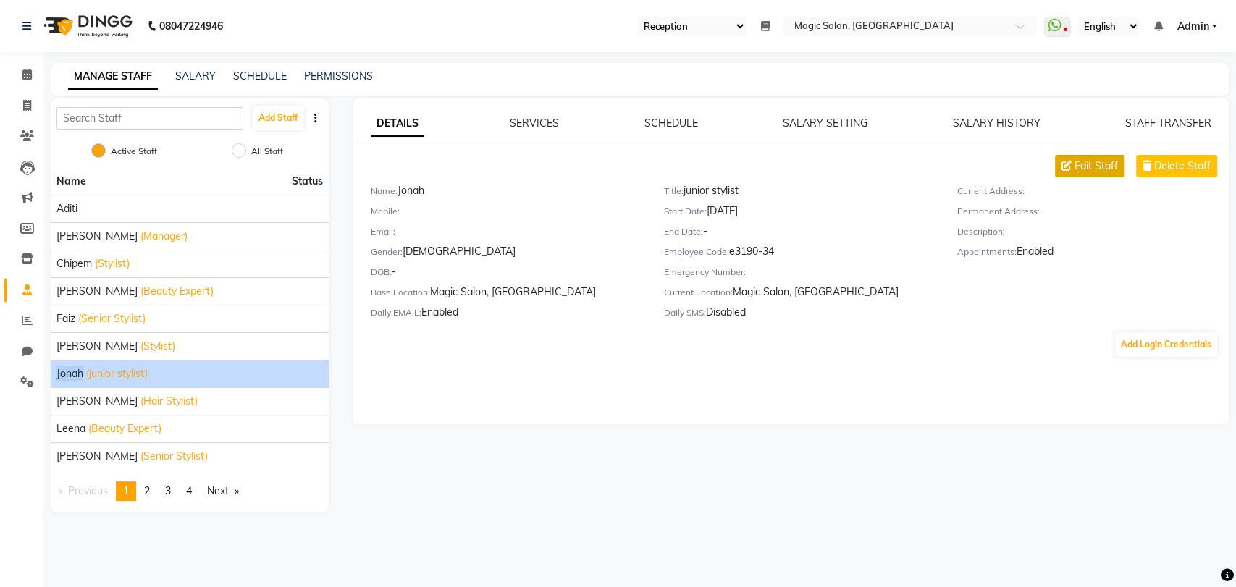
click at [1108, 169] on span "Edit Staff" at bounding box center [1095, 166] width 43 height 15
select select "[DEMOGRAPHIC_DATA]"
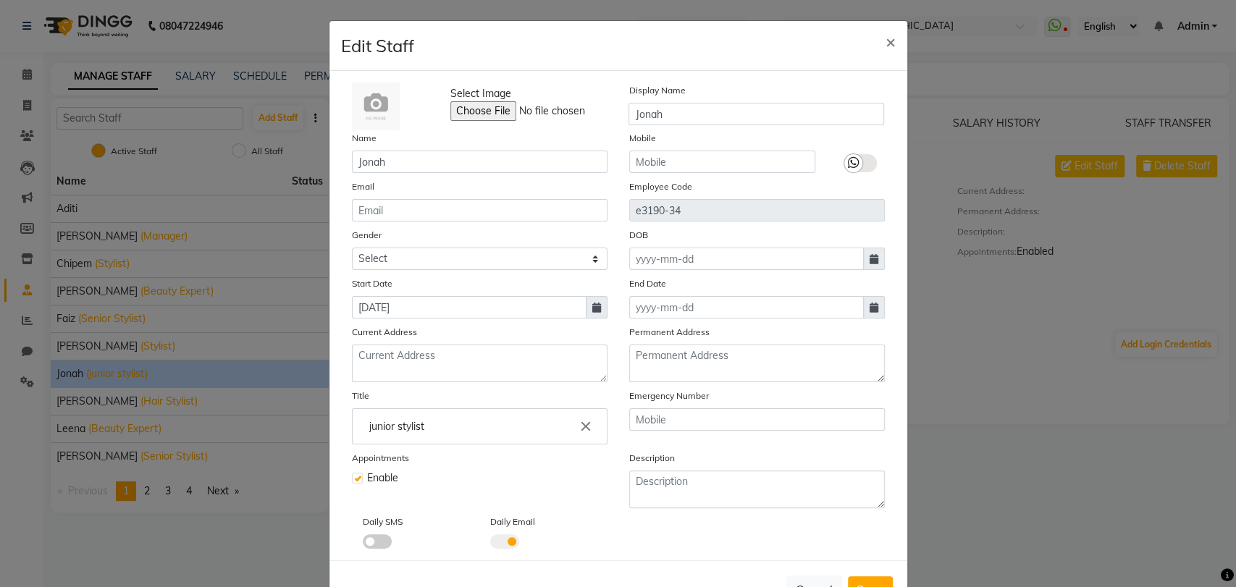
click at [352, 476] on label at bounding box center [357, 478] width 11 height 11
click at [352, 476] on input "checkbox" at bounding box center [356, 476] width 9 height 9
click at [352, 476] on label at bounding box center [357, 478] width 11 height 11
click at [352, 476] on input "checkbox" at bounding box center [356, 476] width 9 height 9
click at [352, 476] on label at bounding box center [357, 478] width 11 height 11
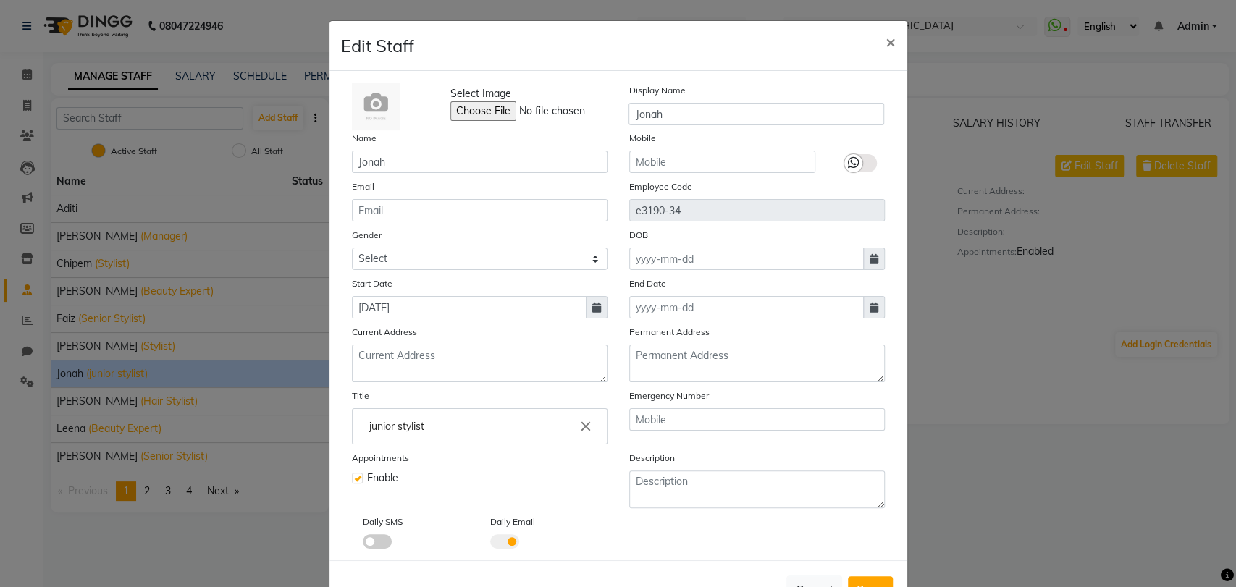
click at [352, 476] on input "checkbox" at bounding box center [356, 476] width 9 height 9
checkbox input "false"
click at [859, 582] on span "Save" at bounding box center [870, 589] width 28 height 14
select select
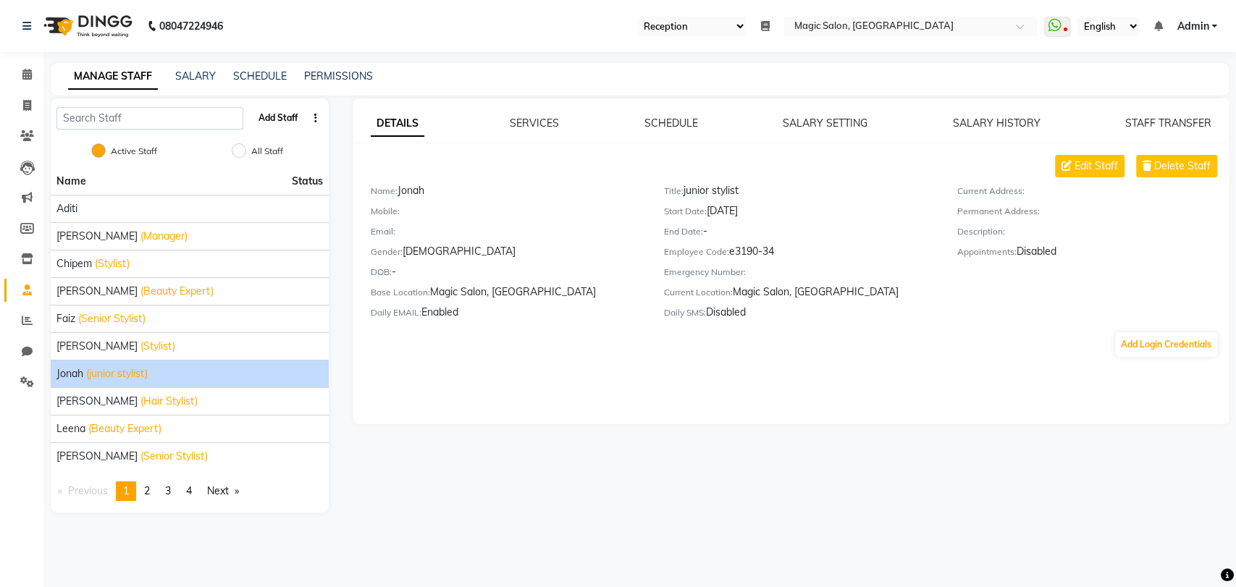
click at [287, 125] on button "Add Staff" at bounding box center [278, 118] width 51 height 25
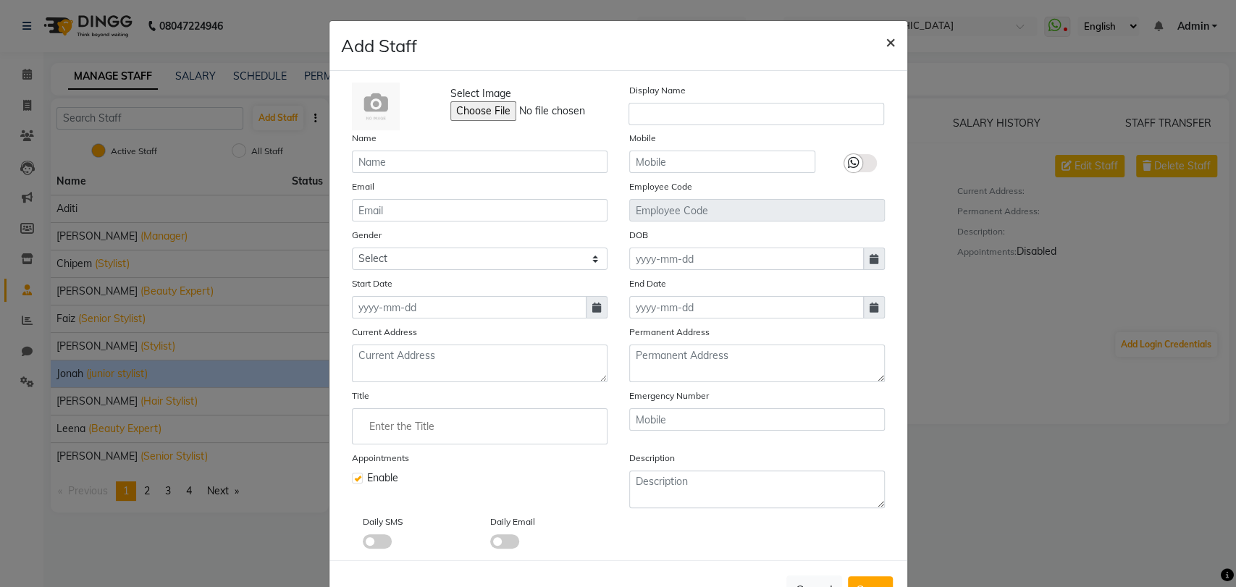
click at [885, 42] on span "×" at bounding box center [890, 41] width 10 height 22
checkbox input "false"
drag, startPoint x: 881, startPoint y: 42, endPoint x: 746, endPoint y: 146, distance: 169.9
click at [885, 42] on span "×" at bounding box center [890, 41] width 10 height 22
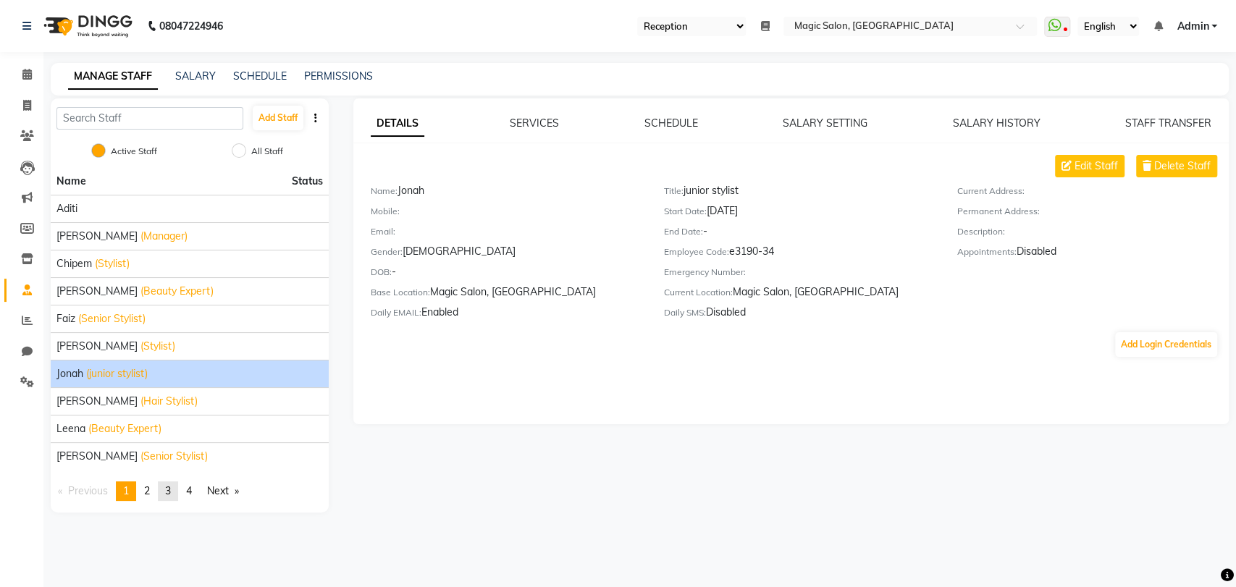
click at [175, 492] on link "page 3" at bounding box center [168, 491] width 20 height 20
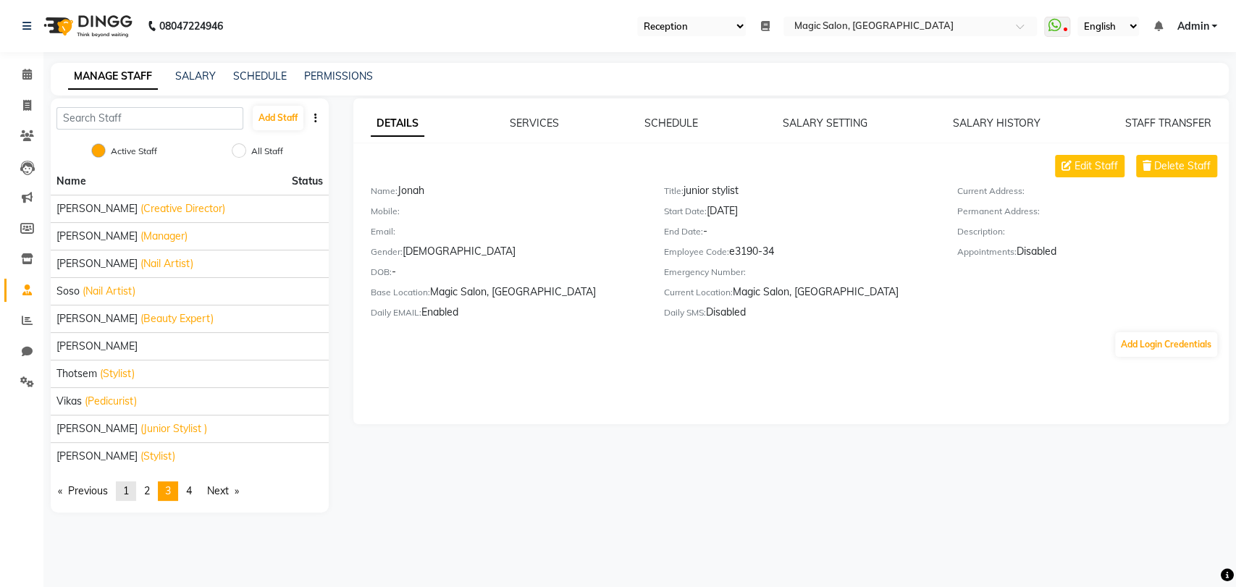
click at [125, 492] on span "1" at bounding box center [126, 490] width 6 height 13
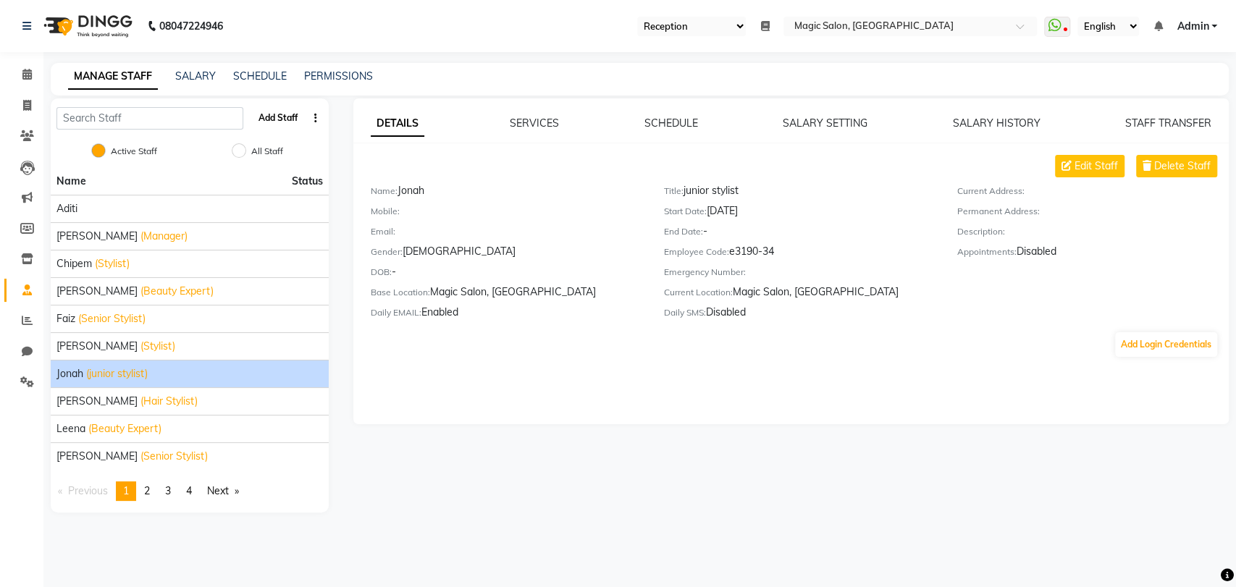
click at [284, 123] on button "Add Staff" at bounding box center [278, 118] width 51 height 25
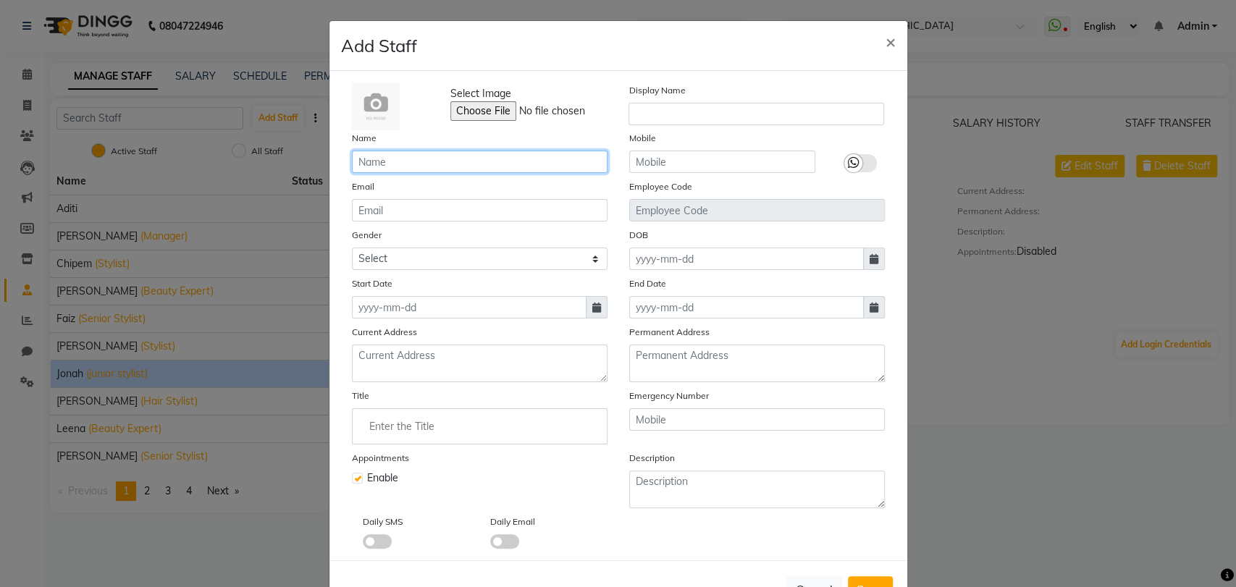
click at [429, 169] on input "text" at bounding box center [480, 162] width 256 height 22
type input "[PERSON_NAME]"
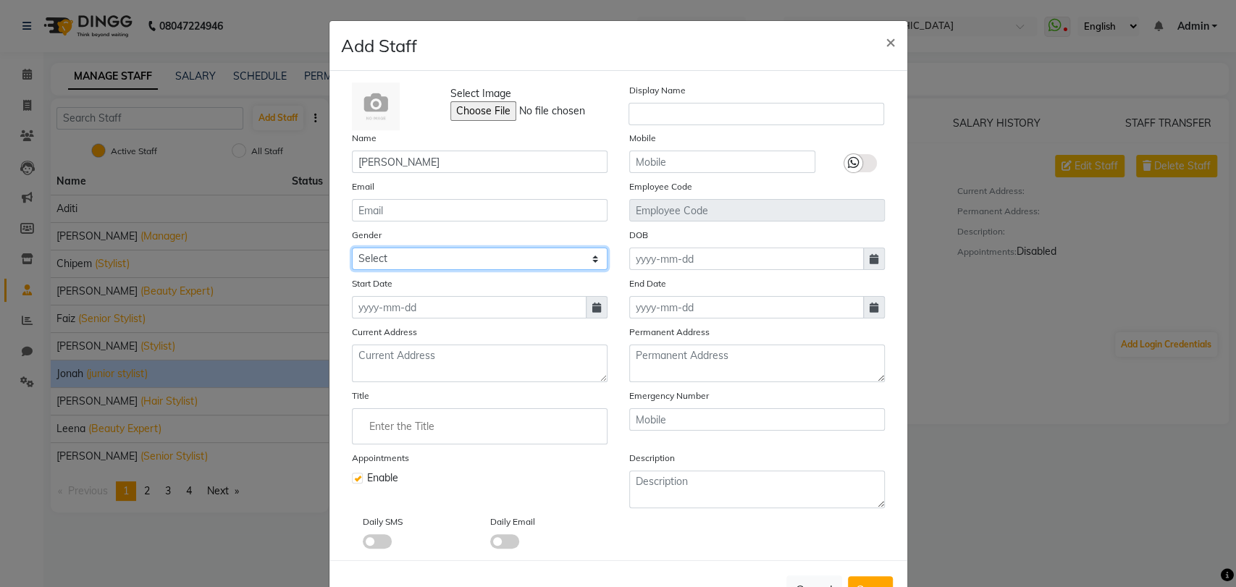
click at [410, 255] on select "Select [DEMOGRAPHIC_DATA] [DEMOGRAPHIC_DATA] Other Prefer Not To Say" at bounding box center [480, 259] width 256 height 22
select select "[DEMOGRAPHIC_DATA]"
click at [352, 248] on select "Select [DEMOGRAPHIC_DATA] [DEMOGRAPHIC_DATA] Other Prefer Not To Say" at bounding box center [480, 259] width 256 height 22
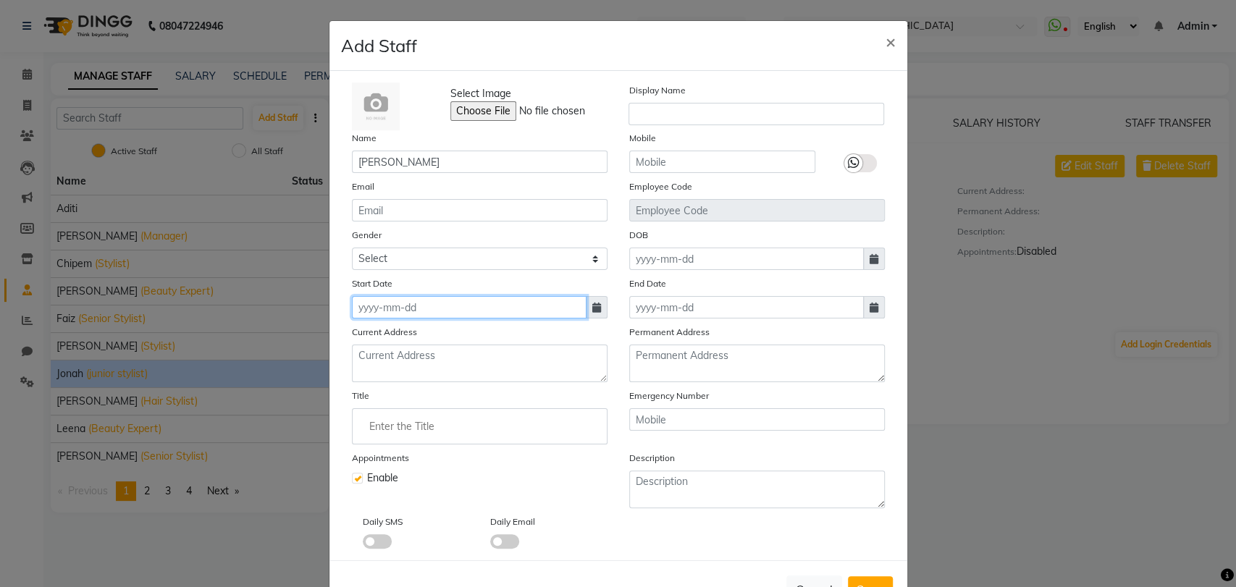
click at [386, 311] on input at bounding box center [469, 307] width 235 height 22
click at [377, 306] on input at bounding box center [469, 307] width 235 height 22
select select "9"
select select "2025"
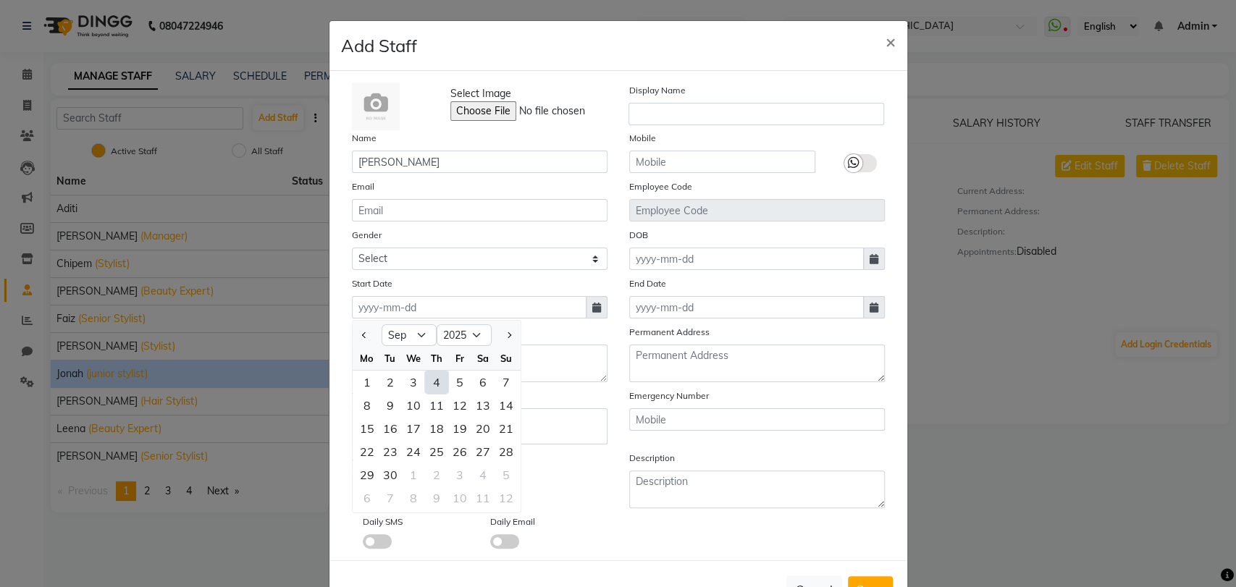
click at [428, 380] on div "4" at bounding box center [436, 382] width 23 height 23
type input "[DATE]"
click at [428, 380] on textarea at bounding box center [480, 364] width 256 height 38
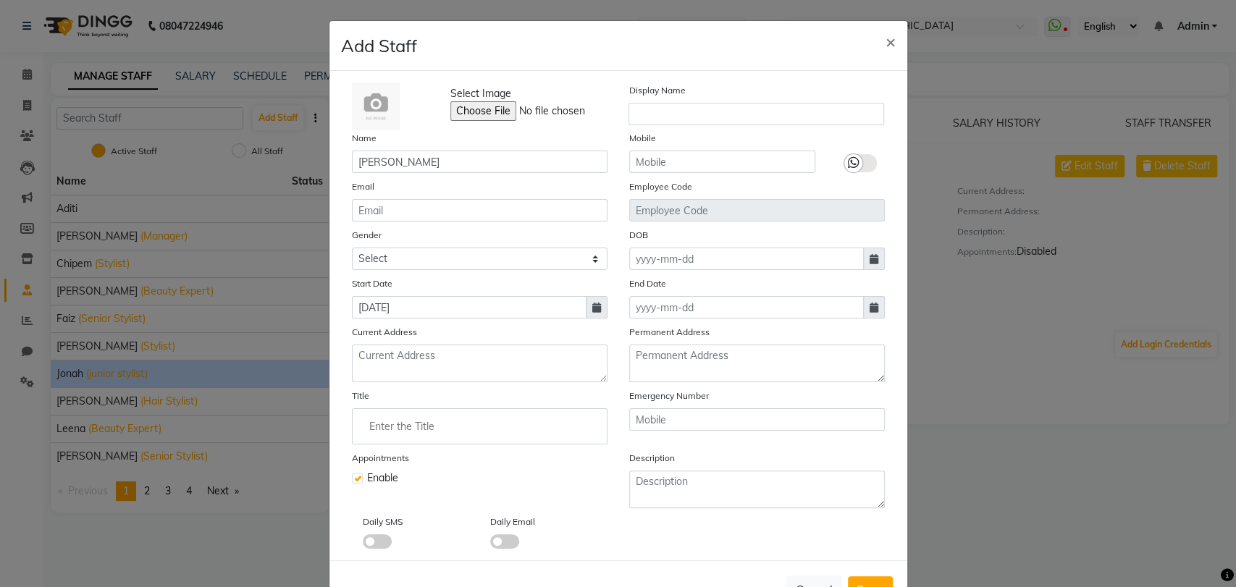
click at [376, 536] on span at bounding box center [377, 541] width 29 height 14
click at [363, 544] on input "checkbox" at bounding box center [363, 544] width 0 height 0
click at [376, 536] on span at bounding box center [377, 541] width 29 height 14
click at [363, 544] on input "checkbox" at bounding box center [363, 544] width 0 height 0
click at [506, 539] on span at bounding box center [504, 541] width 29 height 14
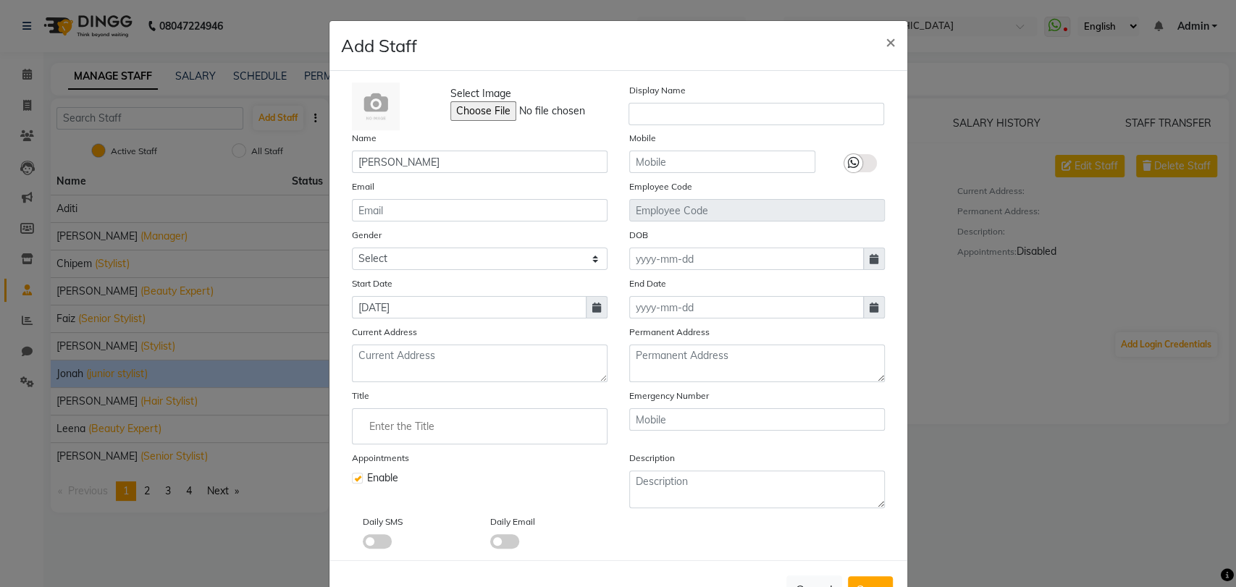
click at [490, 544] on input "checkbox" at bounding box center [490, 544] width 0 height 0
click at [506, 539] on span at bounding box center [504, 541] width 29 height 14
click at [490, 544] on input "checkbox" at bounding box center [490, 544] width 0 height 0
click at [376, 540] on span at bounding box center [377, 541] width 29 height 14
click at [363, 544] on input "checkbox" at bounding box center [363, 544] width 0 height 0
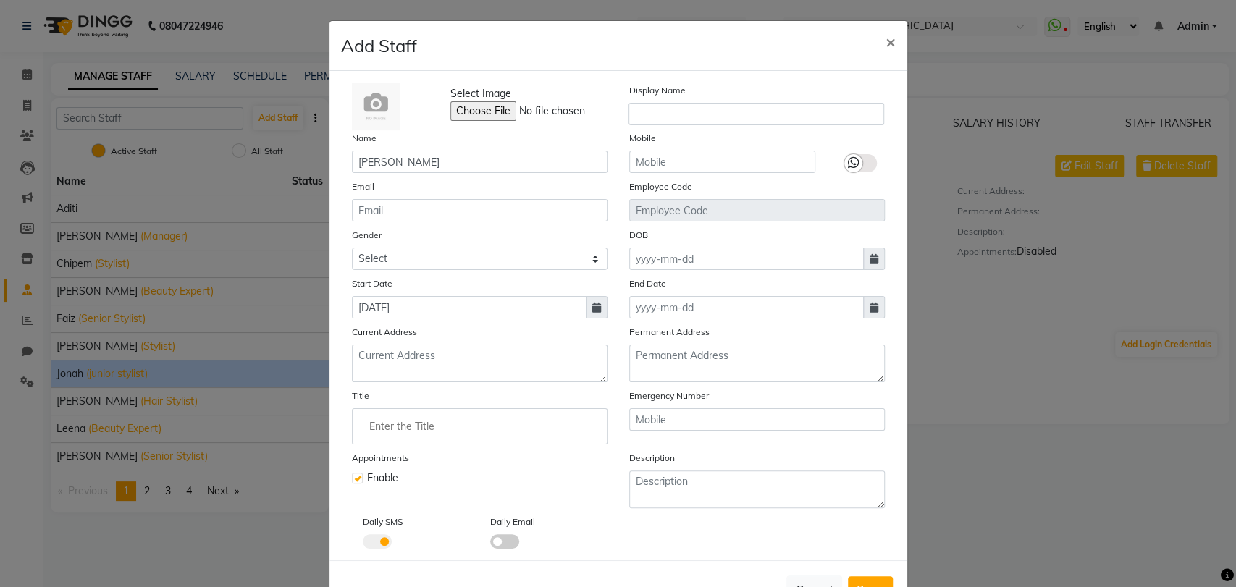
click at [507, 540] on span at bounding box center [504, 541] width 29 height 14
click at [490, 544] on input "checkbox" at bounding box center [490, 544] width 0 height 0
click at [507, 540] on span at bounding box center [504, 541] width 29 height 14
click at [490, 544] on input "checkbox" at bounding box center [490, 544] width 0 height 0
click at [502, 538] on span at bounding box center [504, 541] width 29 height 14
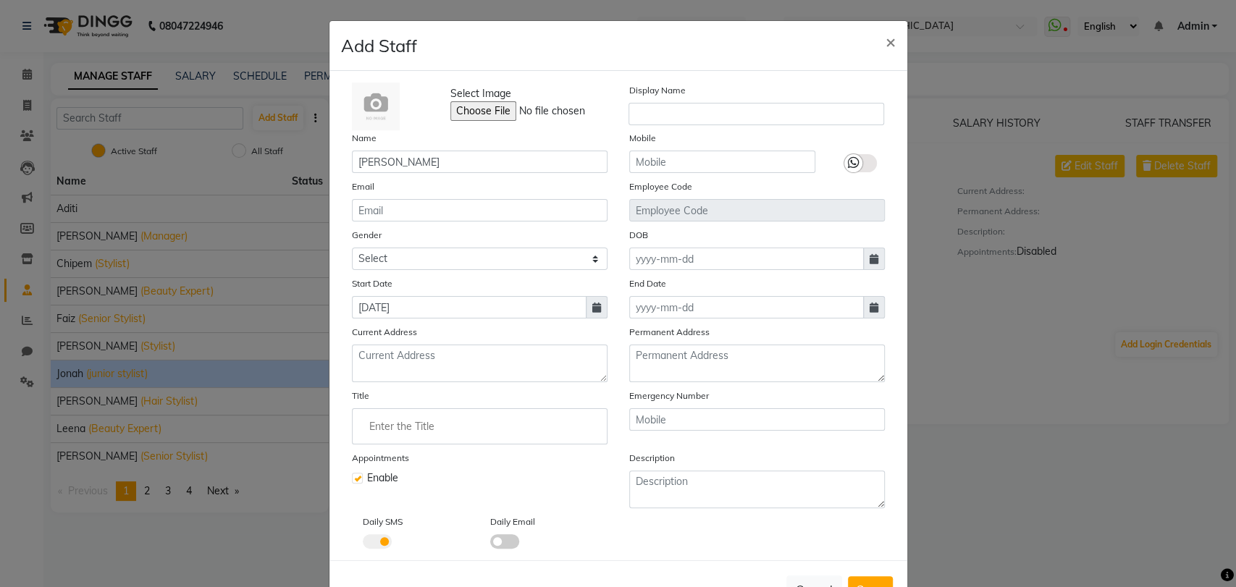
click at [490, 544] on input "checkbox" at bounding box center [490, 544] width 0 height 0
click at [365, 413] on input "Enter the Title" at bounding box center [479, 426] width 243 height 29
type input "j"
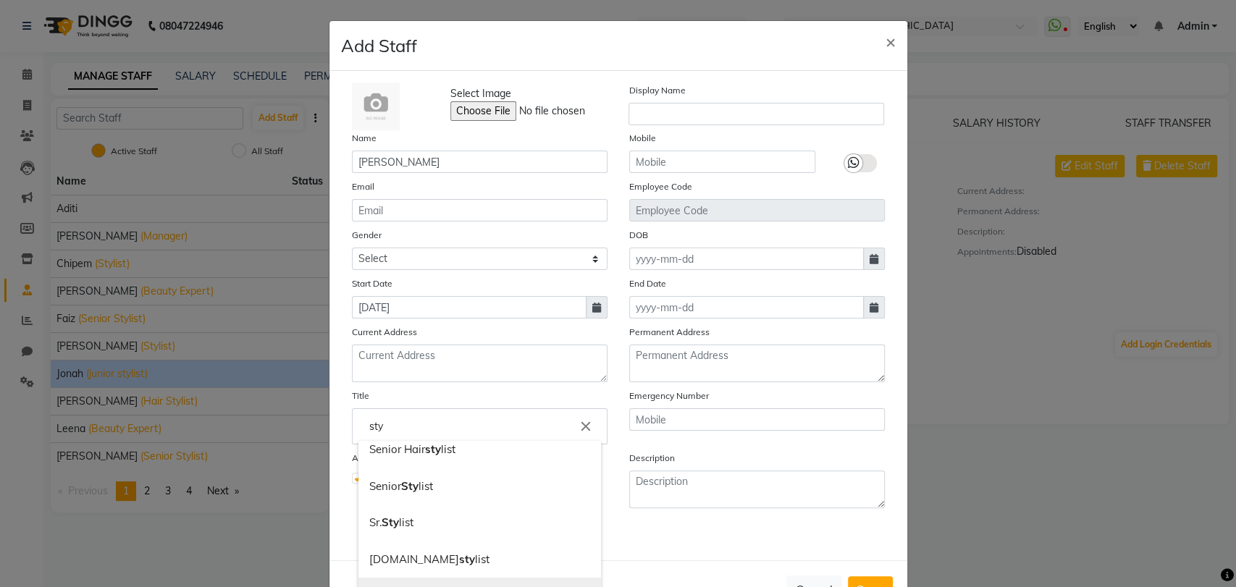
scroll to position [191, 0]
click at [393, 423] on input "sty" at bounding box center [479, 426] width 243 height 29
type input "s"
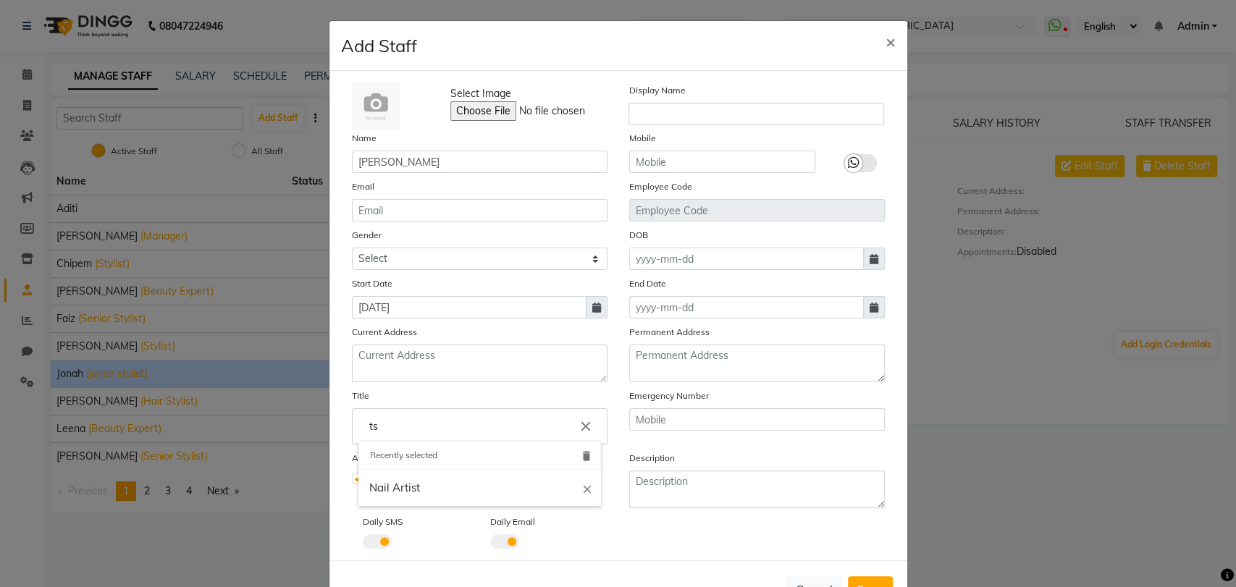
scroll to position [0, 0]
type input "t"
type input "s"
type input "r"
type input "junior stylist"
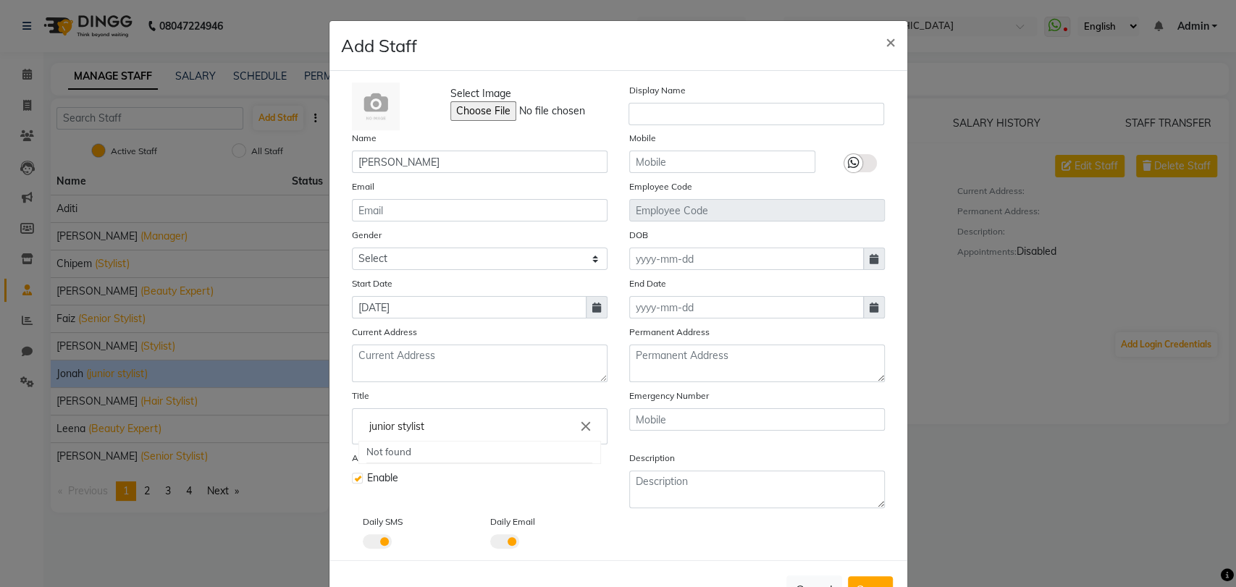
click at [668, 111] on div at bounding box center [618, 293] width 1236 height 587
click at [668, 111] on input "text" at bounding box center [756, 114] width 256 height 22
type input "[PERSON_NAME]"
click at [871, 576] on button "Save" at bounding box center [870, 589] width 45 height 26
select select
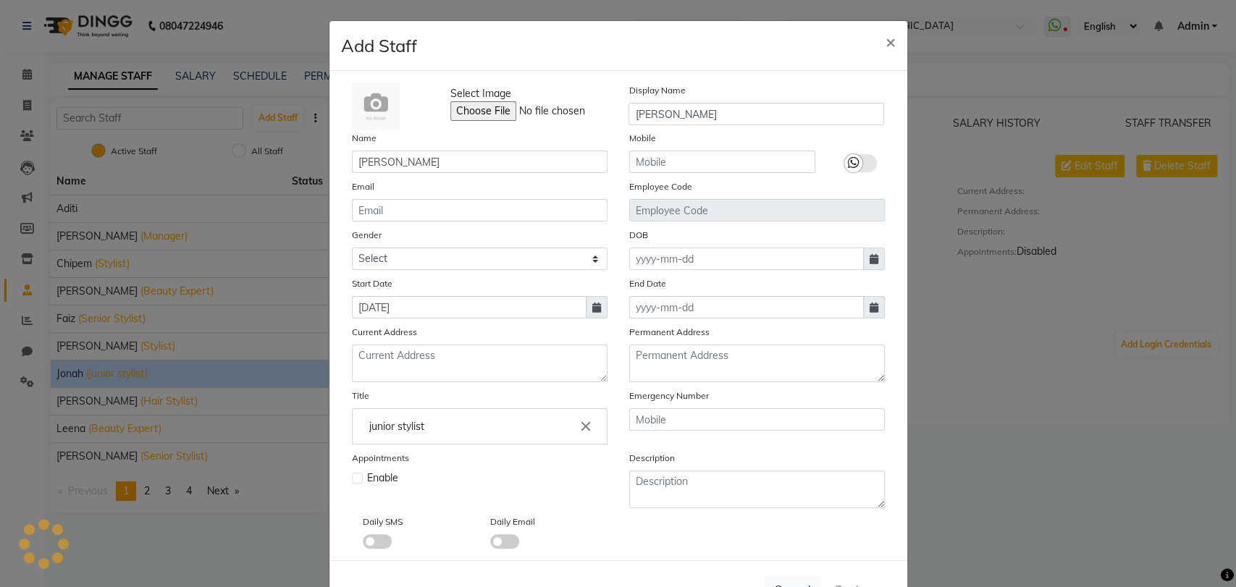
checkbox input "false"
